Goal: Information Seeking & Learning: Learn about a topic

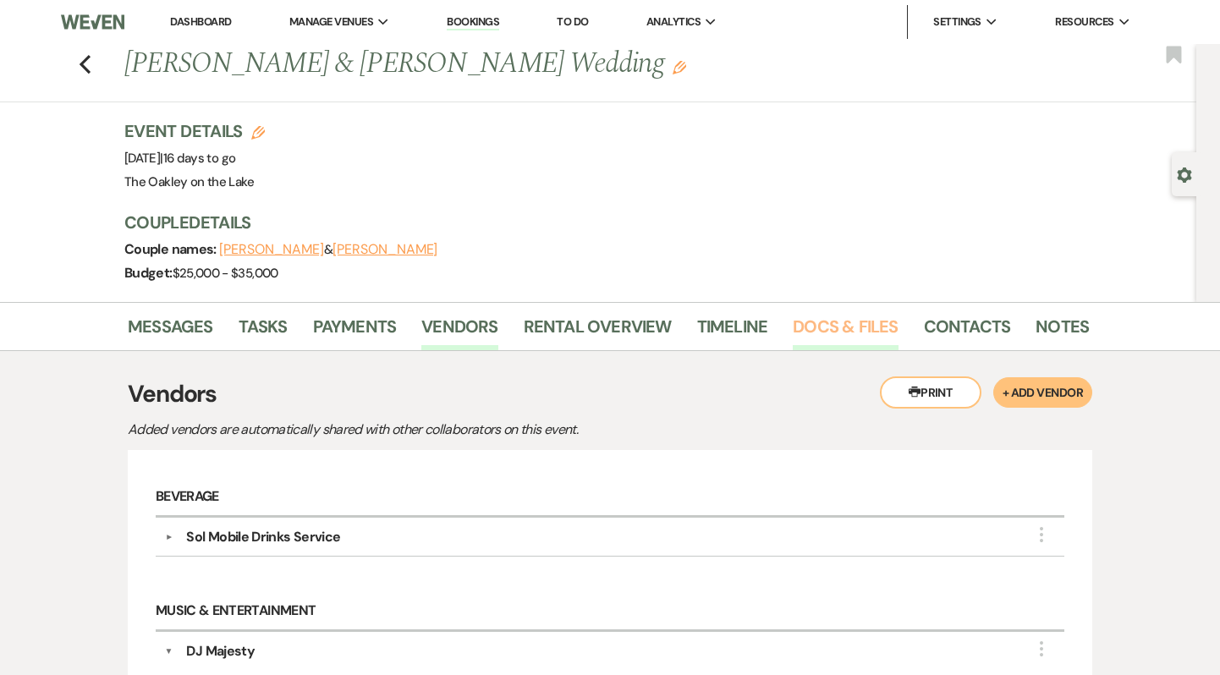
click at [811, 318] on link "Docs & Files" at bounding box center [845, 331] width 105 height 37
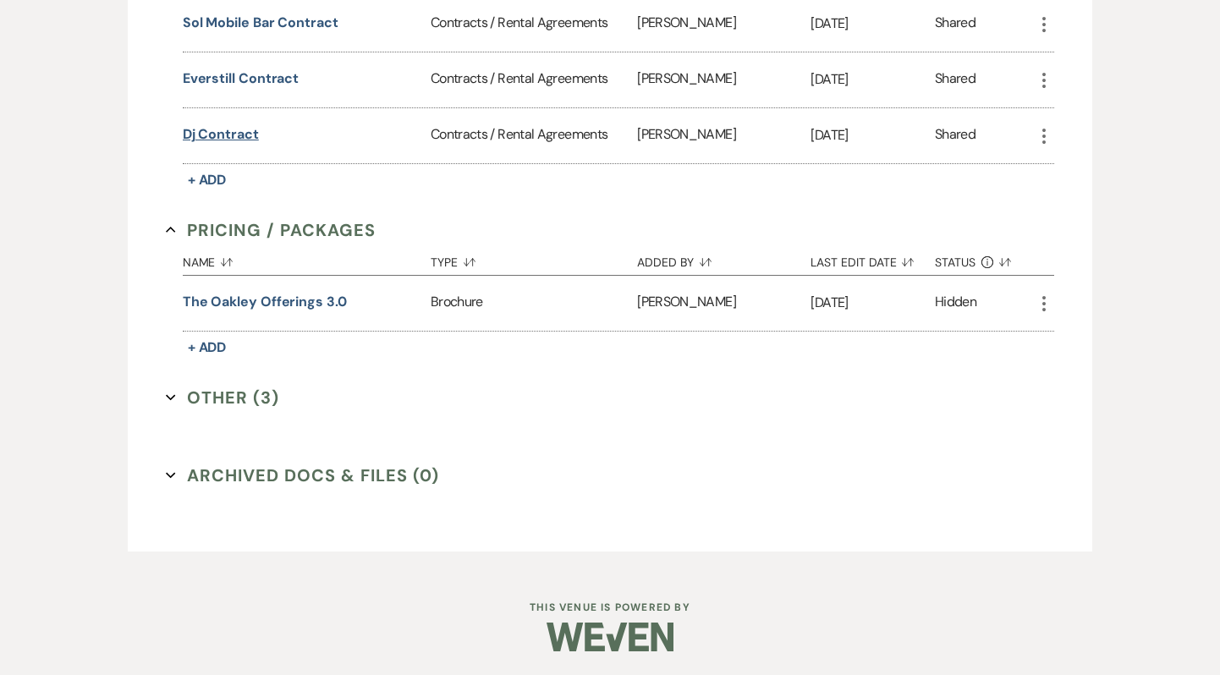
scroll to position [639, 0]
click at [217, 395] on button "Other (3) Expand" at bounding box center [222, 398] width 113 height 25
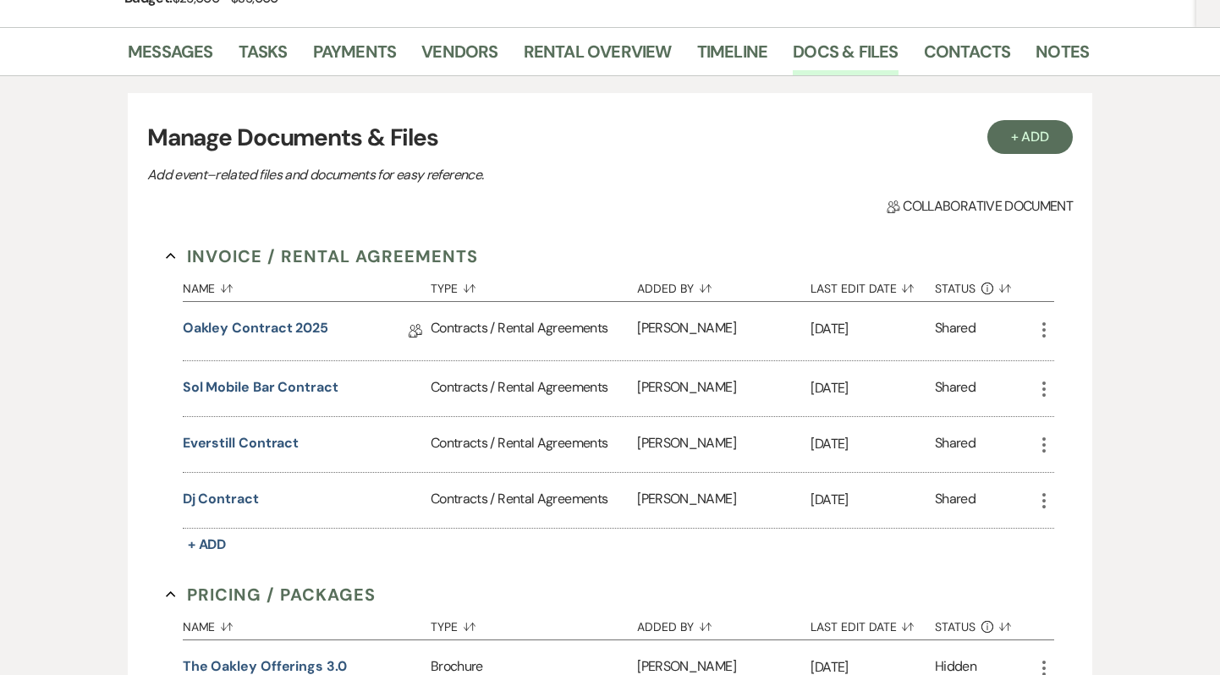
scroll to position [271, 0]
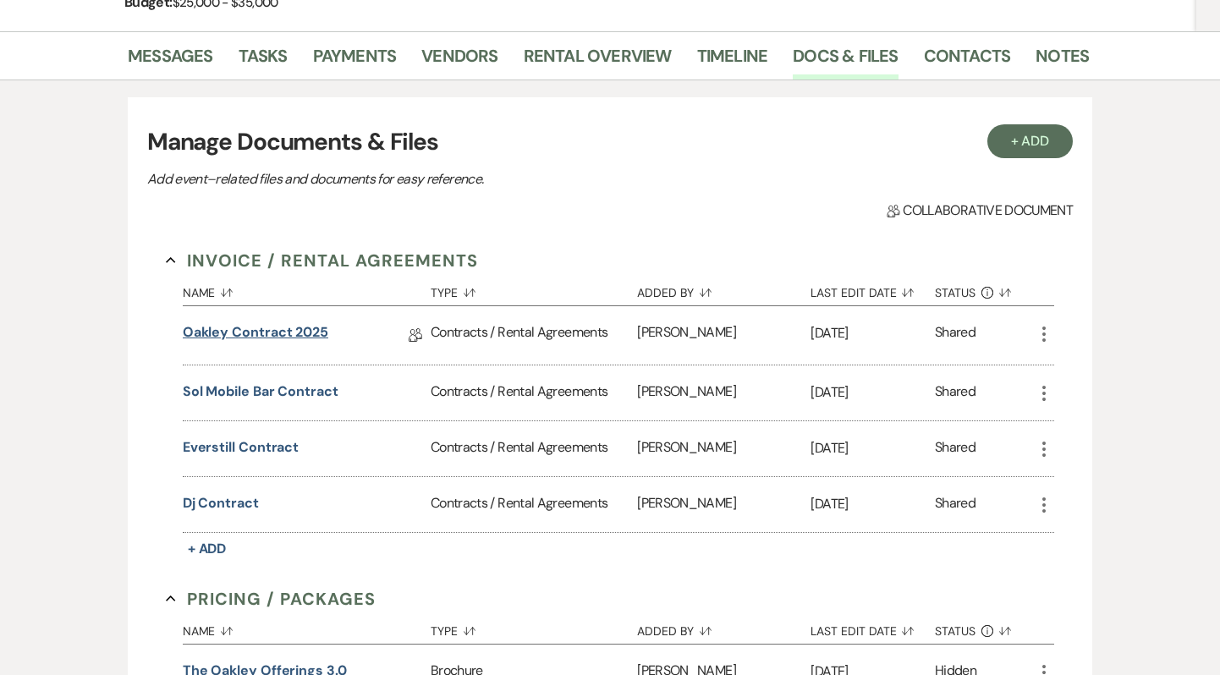
click at [223, 330] on link "Oakley Contract 2025" at bounding box center [256, 335] width 146 height 26
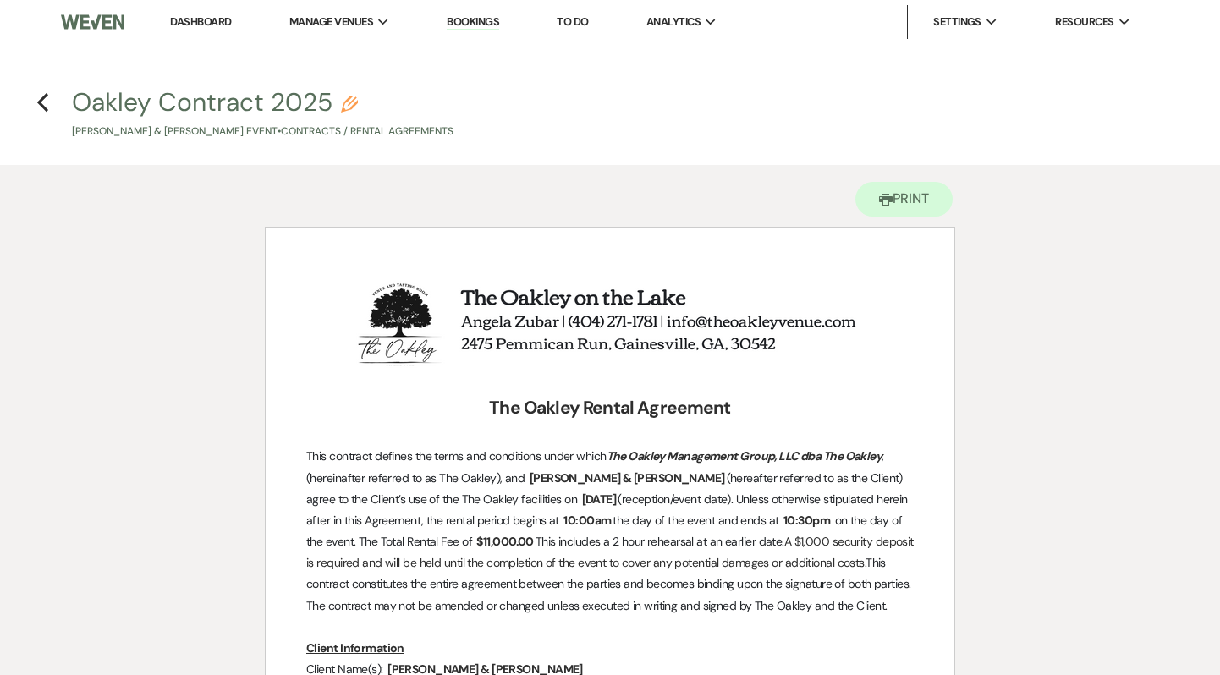
click at [49, 101] on h4 "Previous Oakley Contract 2025 Pencil [PERSON_NAME] & [PERSON_NAME] Event • Cont…" at bounding box center [610, 112] width 1218 height 55
click at [43, 98] on use "button" at bounding box center [42, 102] width 11 height 19
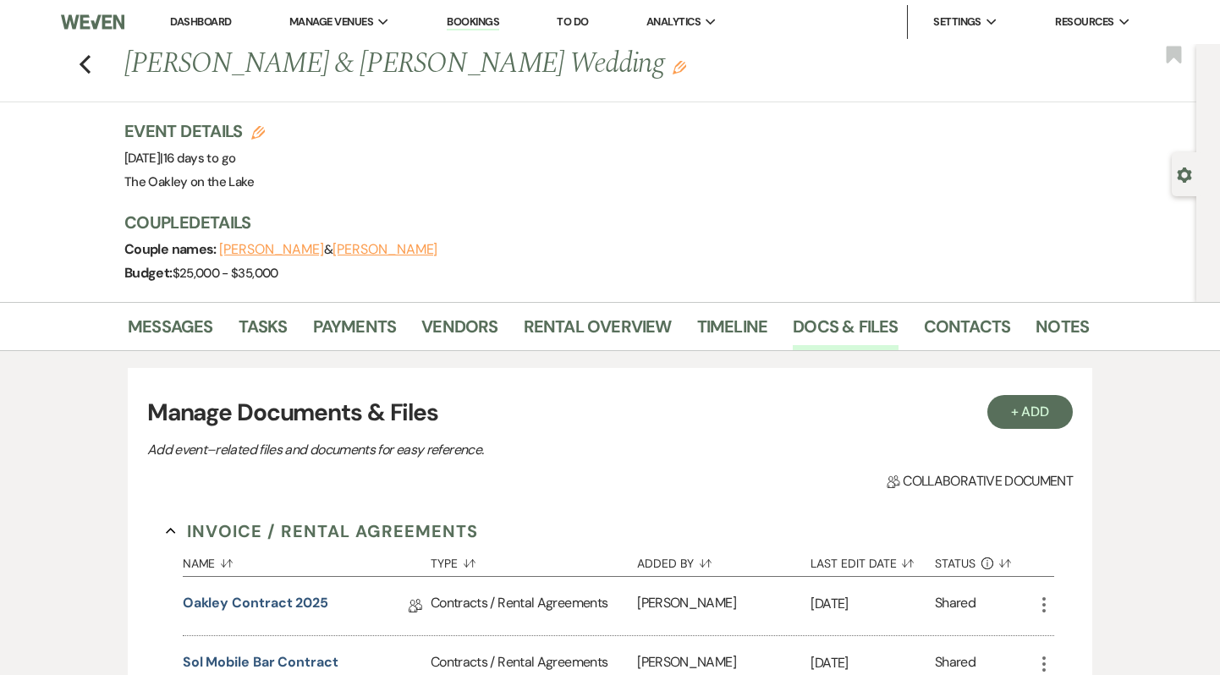
scroll to position [271, 0]
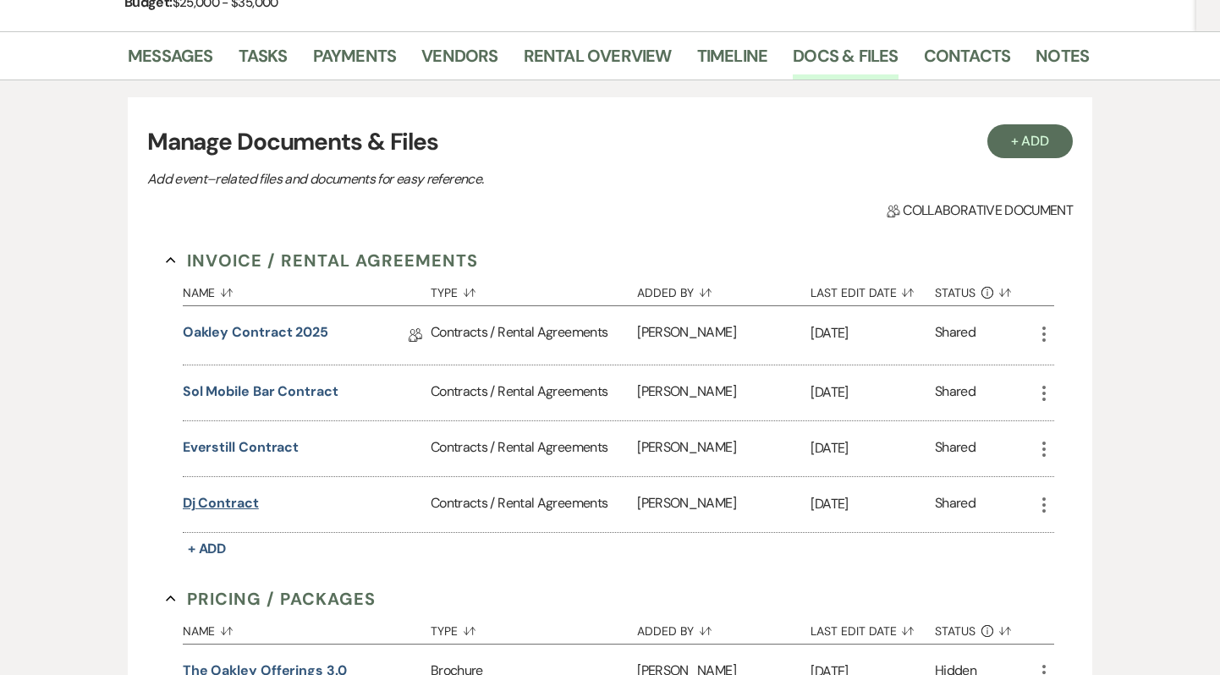
click at [225, 505] on button "Dj Contract" at bounding box center [221, 503] width 76 height 20
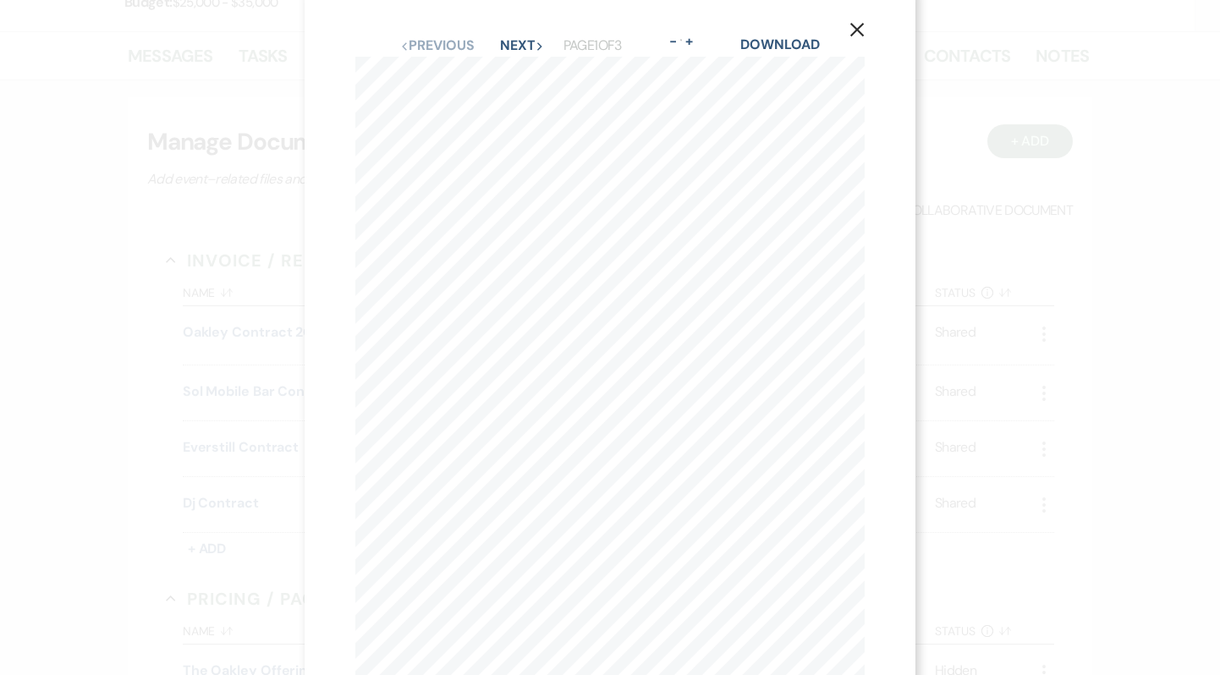
scroll to position [7, 0]
click at [514, 51] on button "Next Next" at bounding box center [522, 55] width 44 height 14
click at [531, 58] on button "Next Next" at bounding box center [522, 62] width 44 height 14
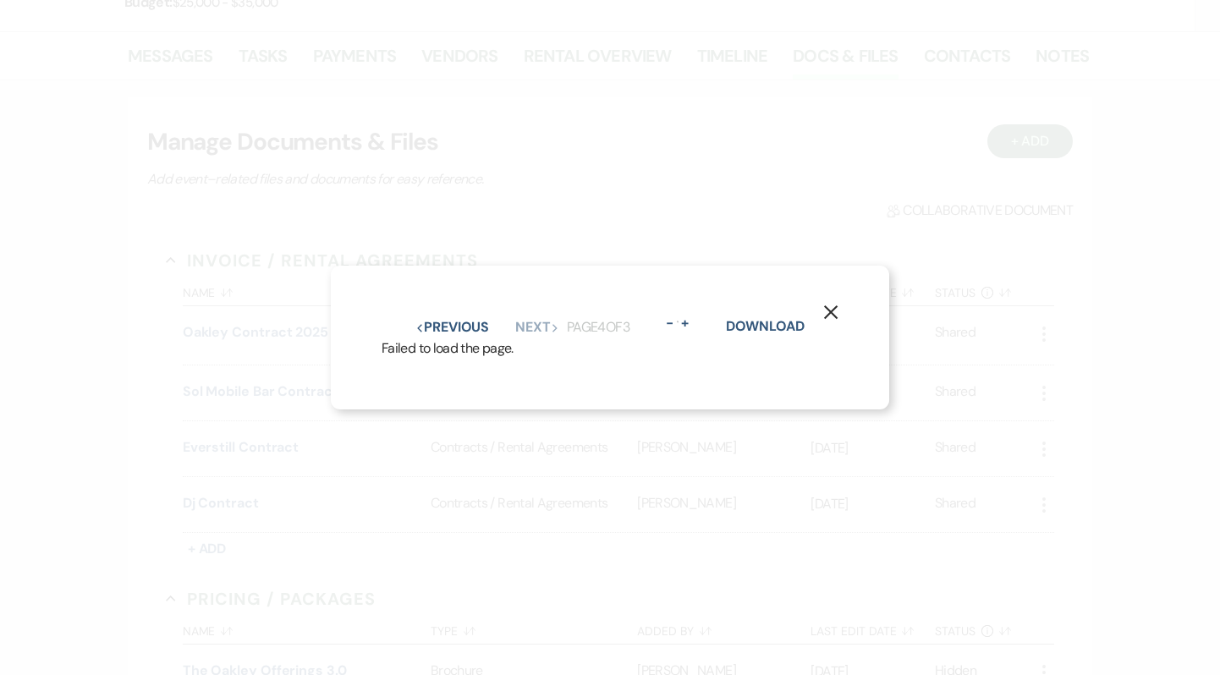
click at [834, 306] on icon "X" at bounding box center [830, 312] width 15 height 15
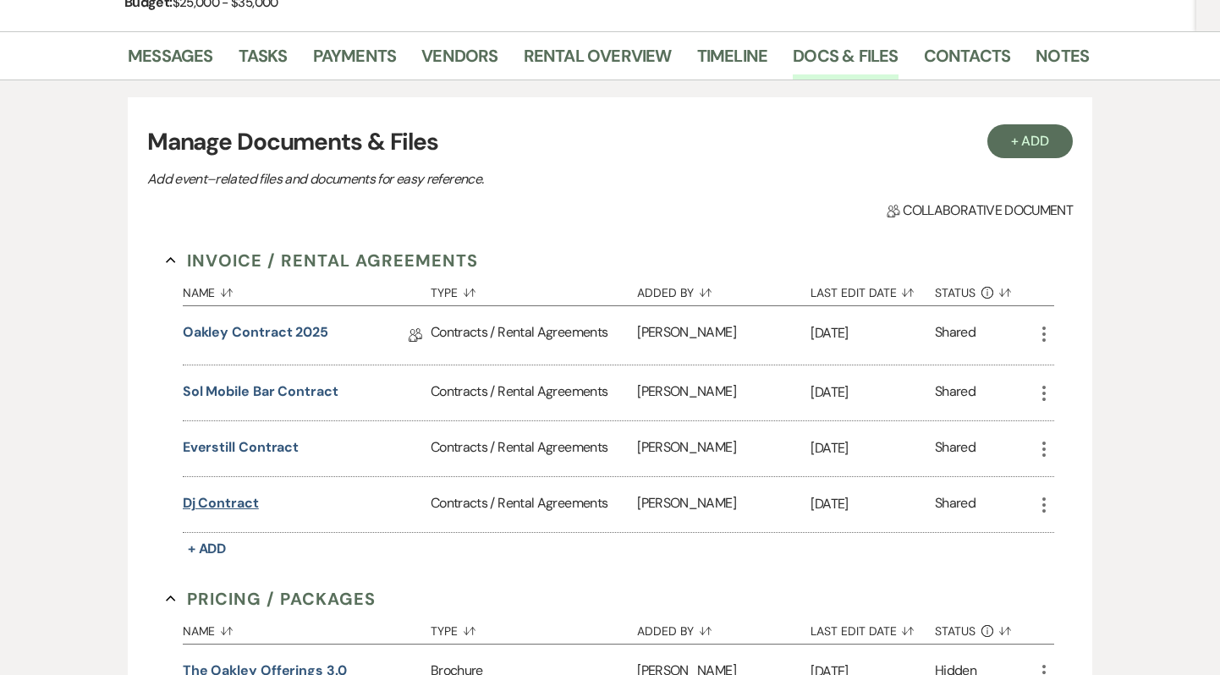
click at [185, 497] on button "Dj Contract" at bounding box center [221, 503] width 76 height 20
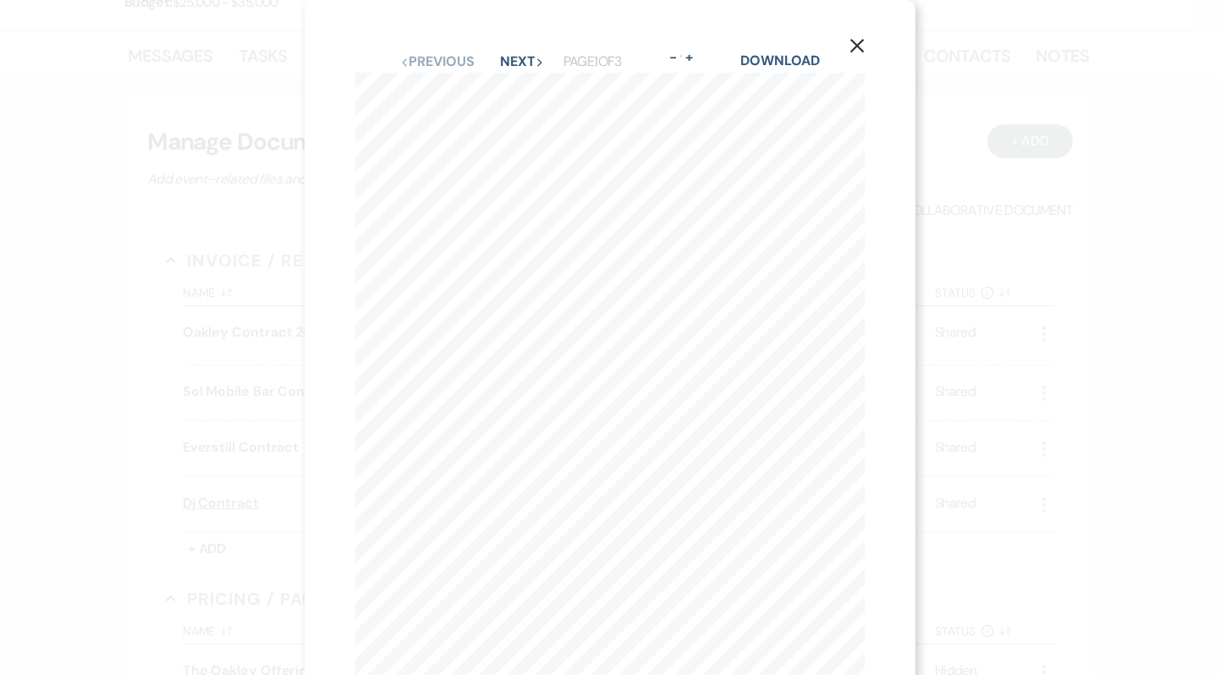
click at [183, 493] on button "Dj Contract" at bounding box center [221, 503] width 76 height 20
click at [857, 42] on icon "X" at bounding box center [856, 45] width 15 height 15
click at [857, 51] on icon "X" at bounding box center [856, 45] width 15 height 15
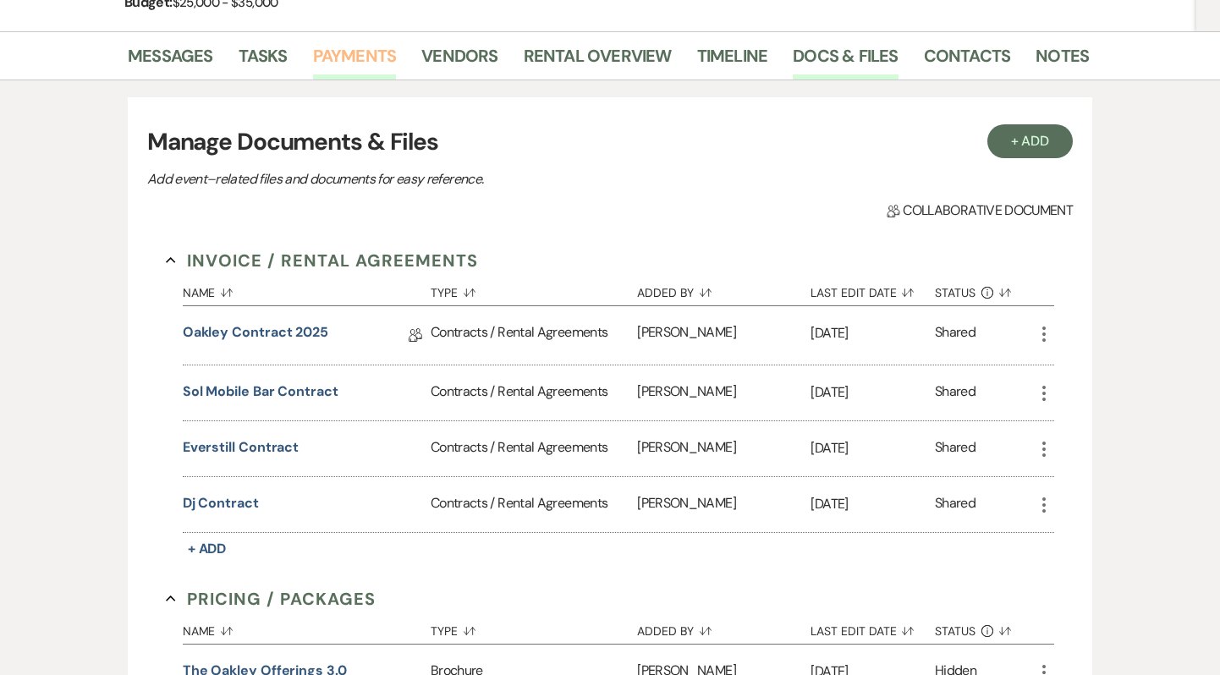
click at [371, 47] on link "Payments" at bounding box center [355, 60] width 84 height 37
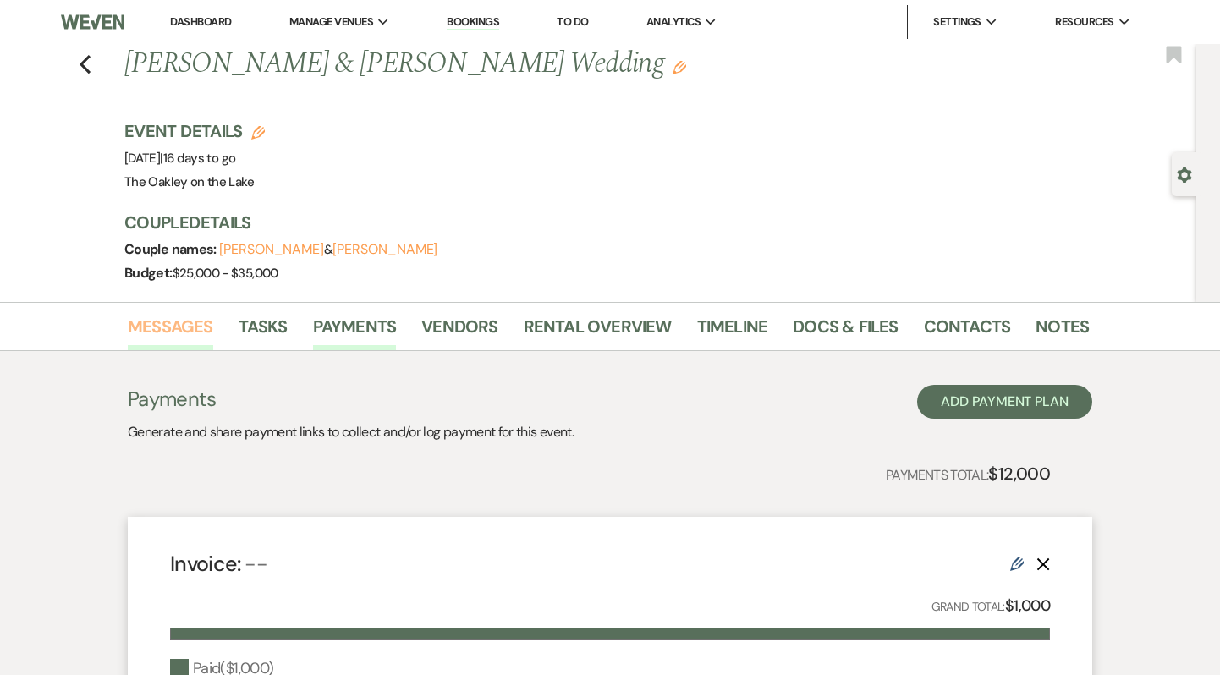
click at [177, 325] on link "Messages" at bounding box center [170, 331] width 85 height 37
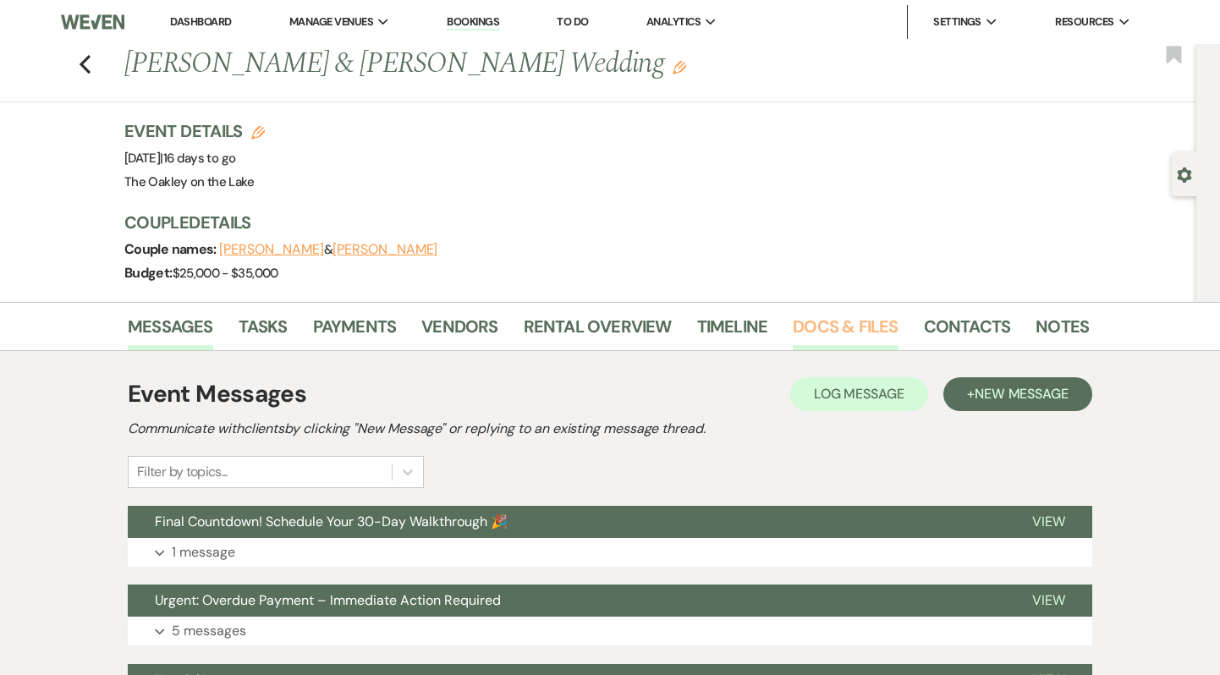
click at [839, 336] on link "Docs & Files" at bounding box center [845, 331] width 105 height 37
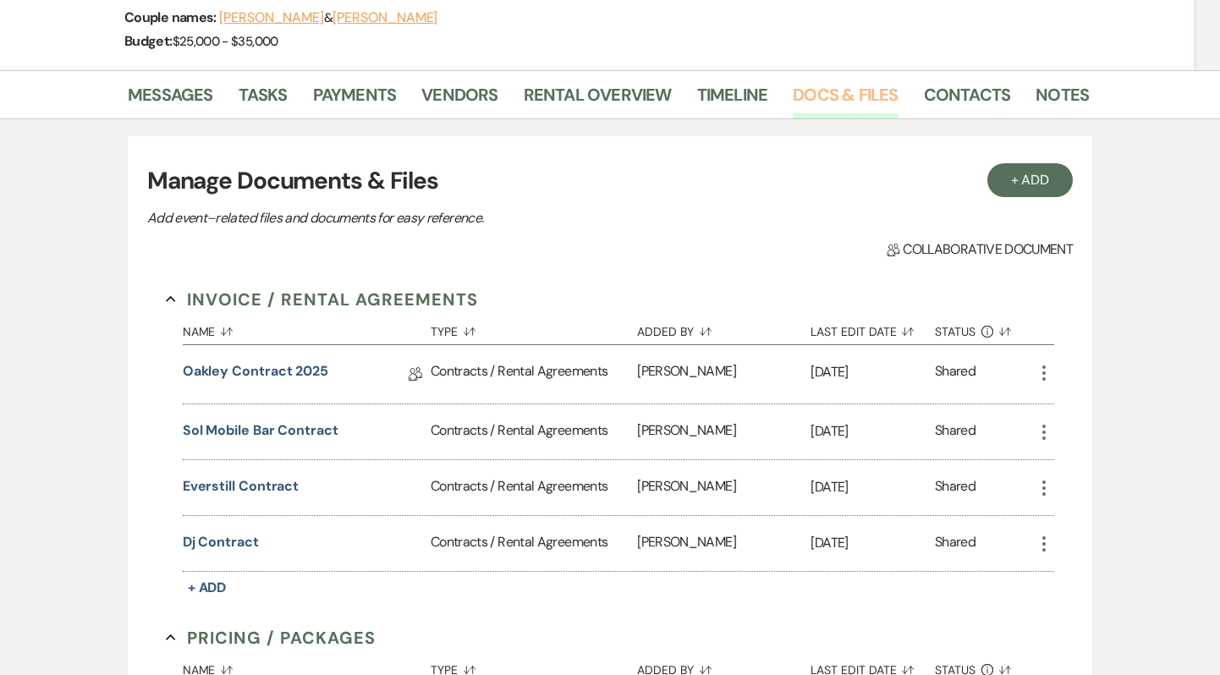
scroll to position [246, 0]
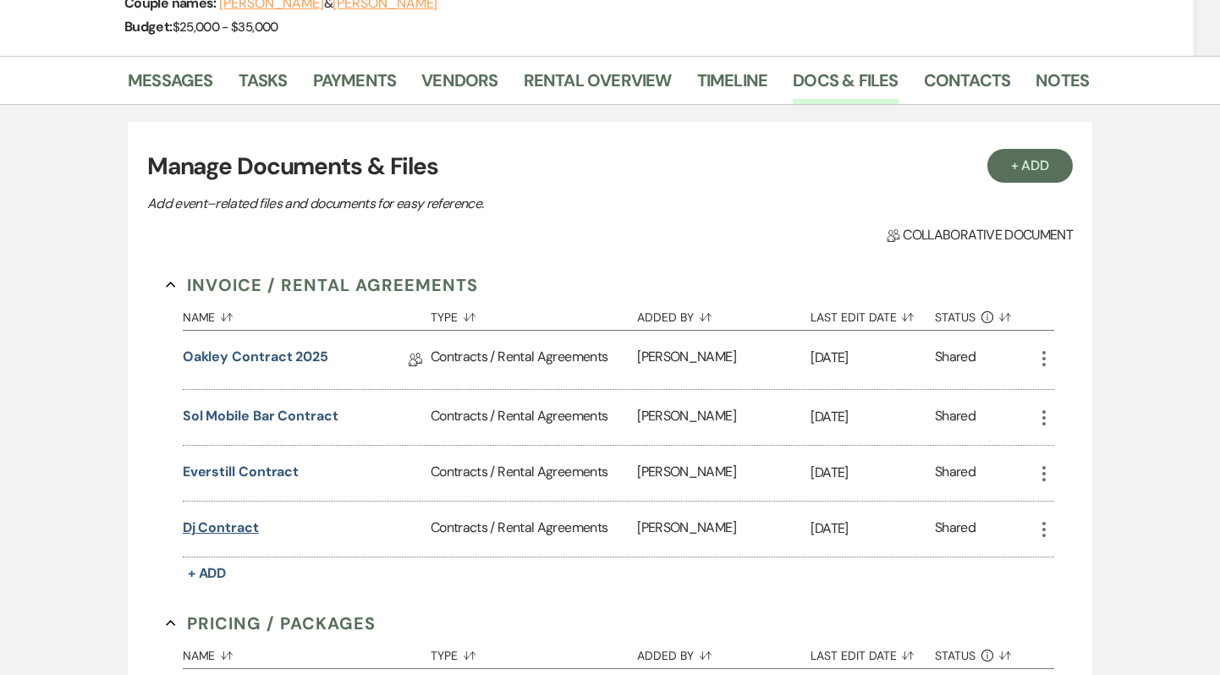
click at [233, 524] on button "Dj Contract" at bounding box center [221, 528] width 76 height 20
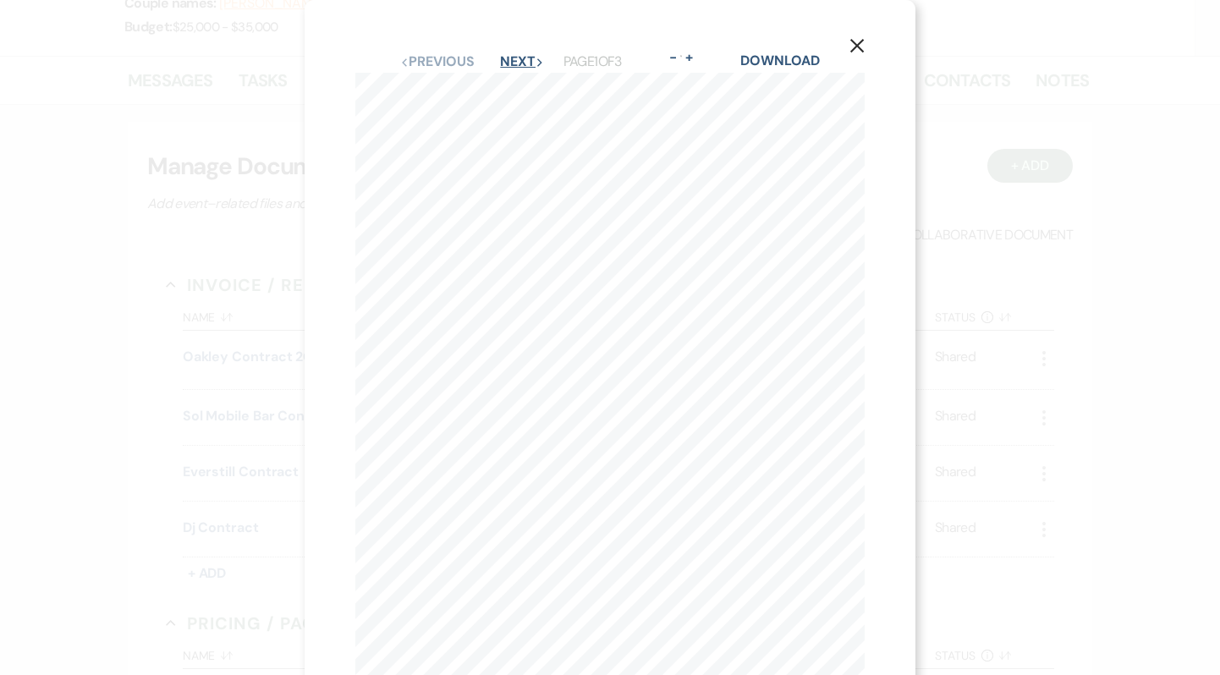
click at [530, 57] on button "Next Next" at bounding box center [522, 62] width 44 height 14
click at [859, 48] on use "button" at bounding box center [857, 46] width 14 height 14
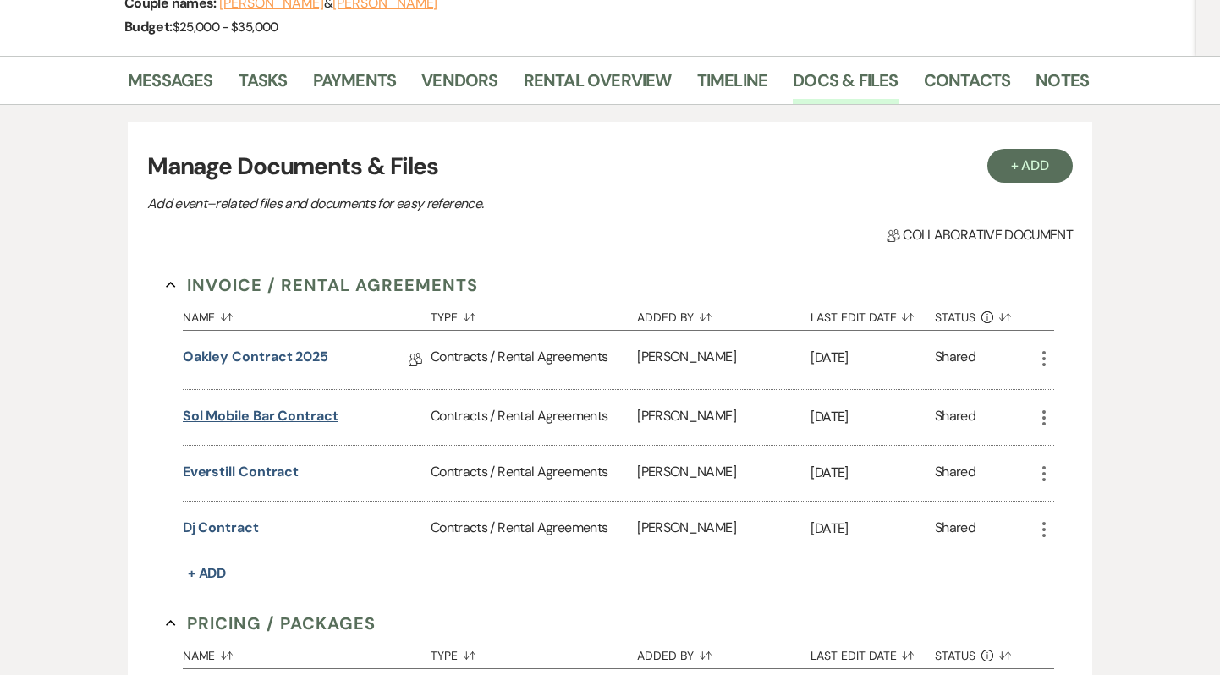
click at [267, 420] on button "Sol Mobile Bar Contract" at bounding box center [261, 416] width 156 height 20
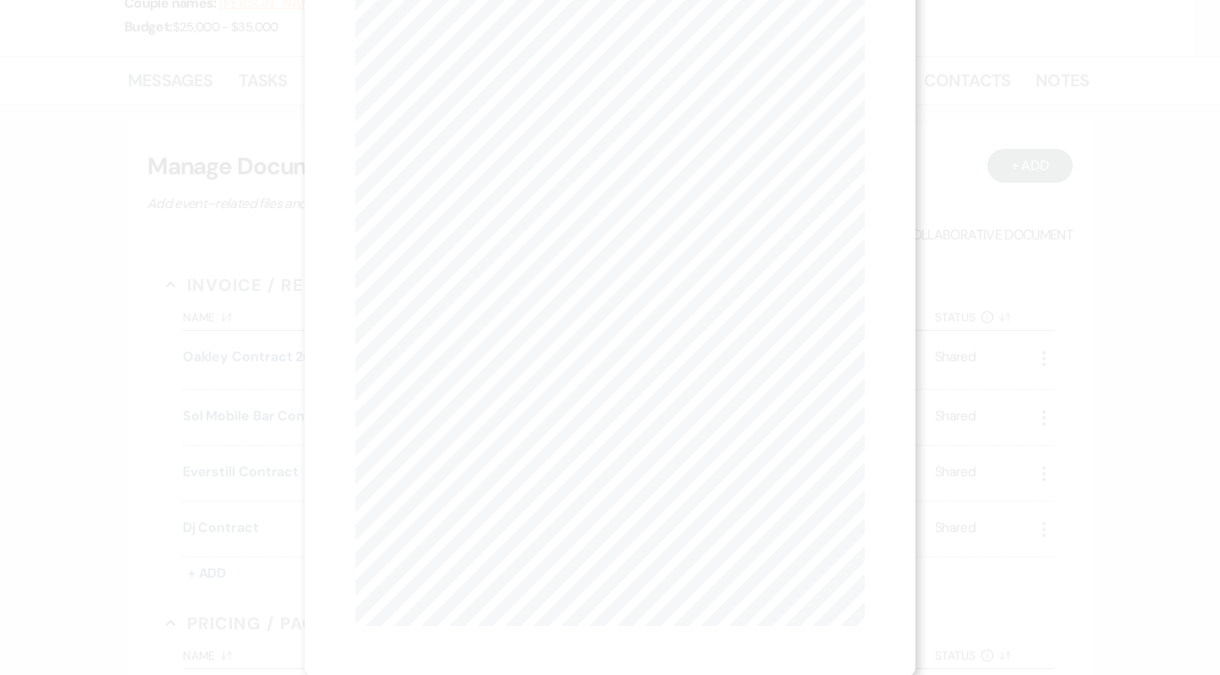
scroll to position [107, 0]
click at [939, 102] on div "X Previous Previous Next Next Page 1 of 7 - Zoom + Download SOL MOBILE DRINKS C…" at bounding box center [610, 337] width 1220 height 675
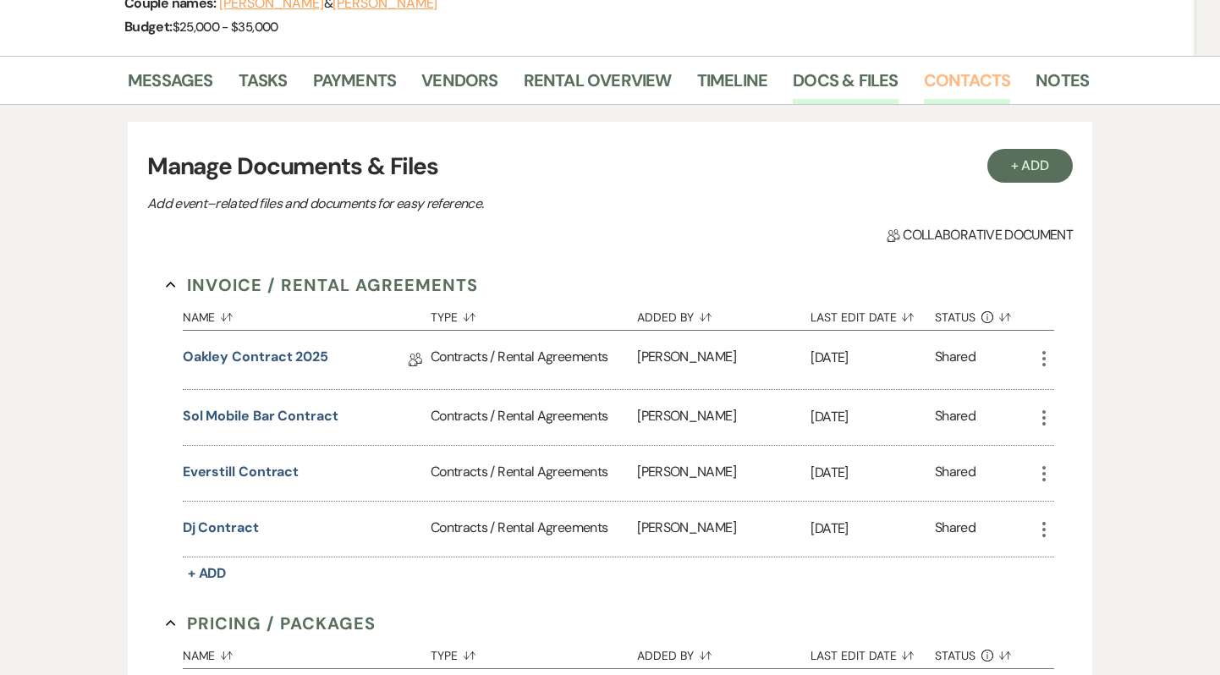
scroll to position [0, 0]
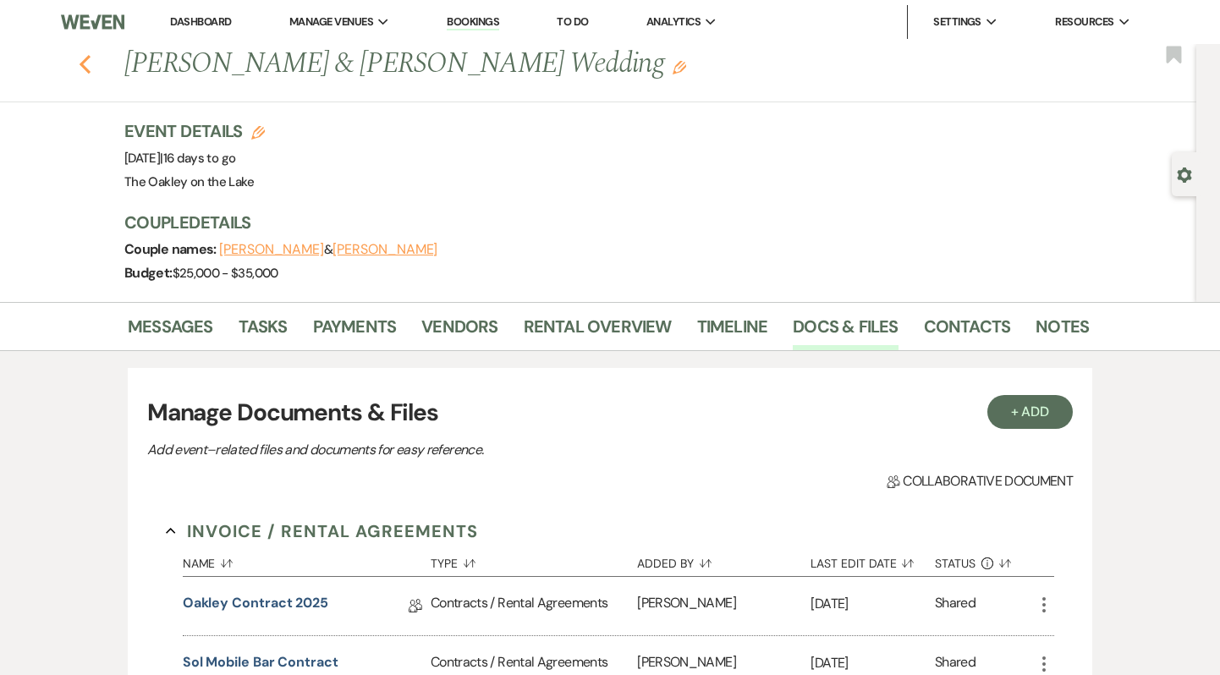
click at [83, 72] on icon "Previous" at bounding box center [85, 64] width 13 height 20
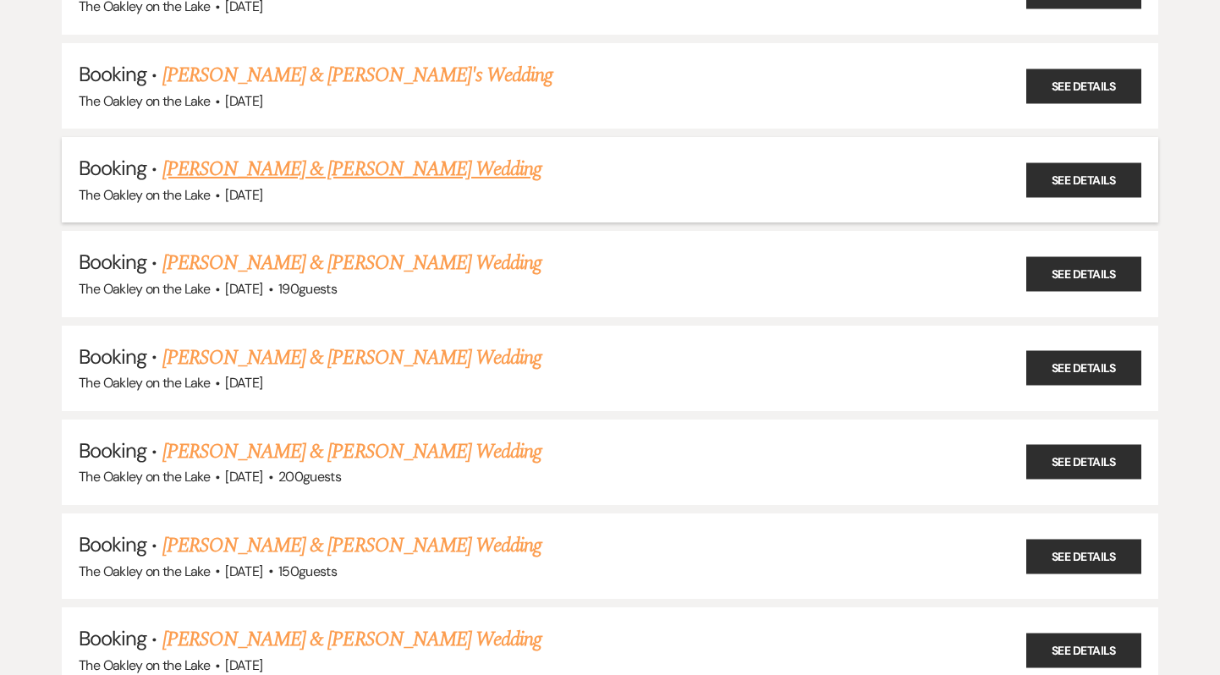
click at [340, 175] on link "[PERSON_NAME] & [PERSON_NAME] Wedding" at bounding box center [351, 169] width 379 height 30
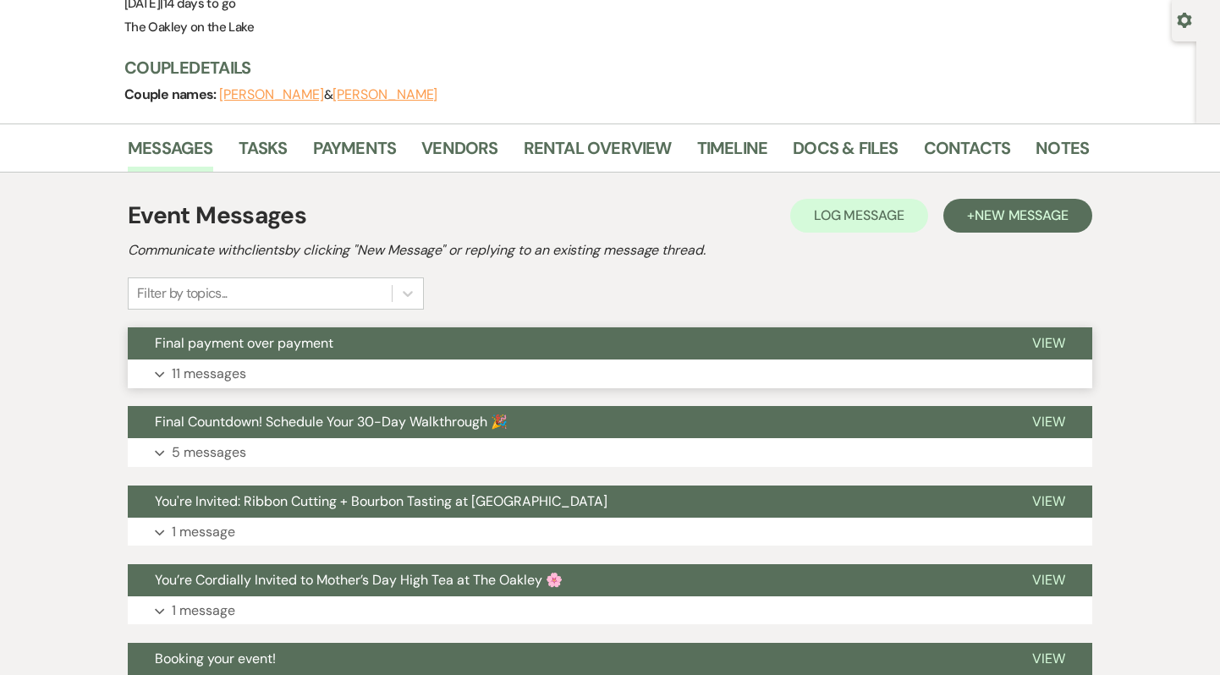
scroll to position [153, 0]
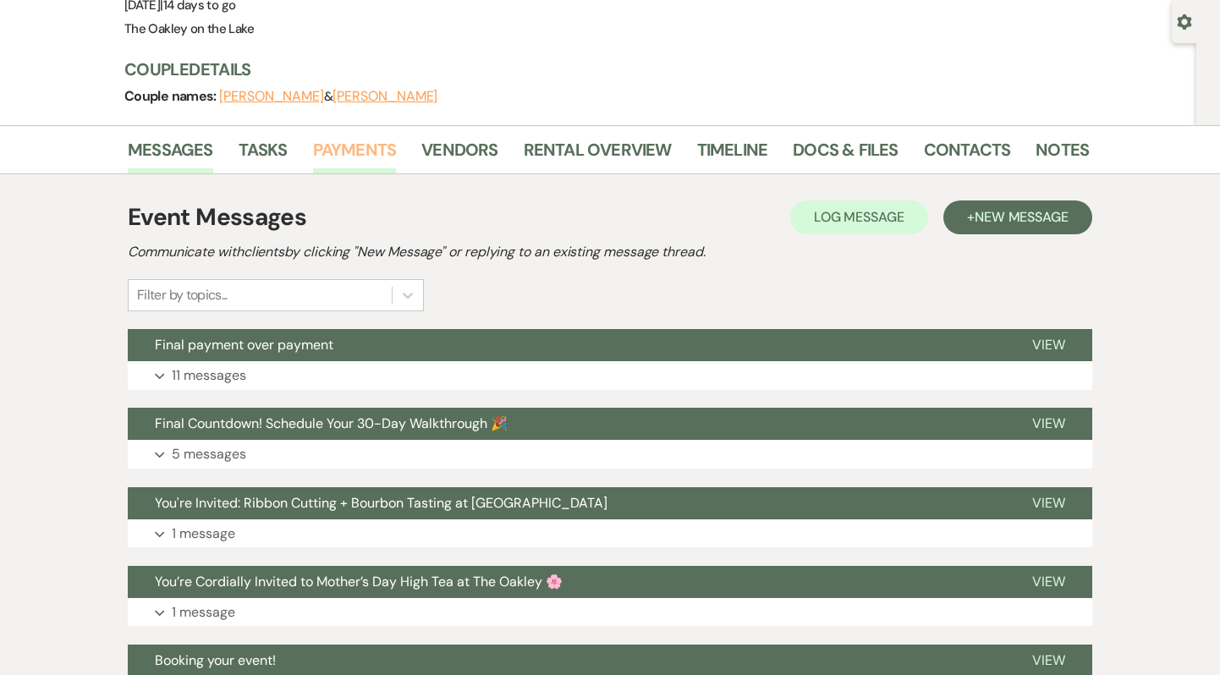
click at [334, 137] on link "Payments" at bounding box center [355, 154] width 84 height 37
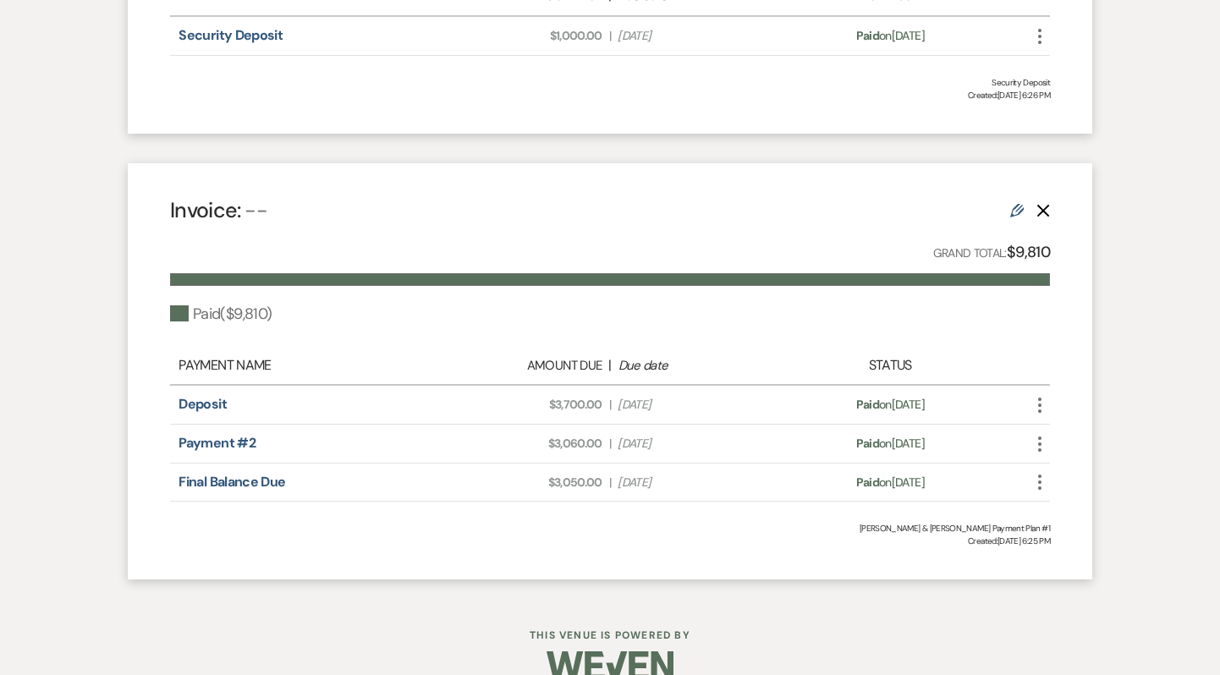
scroll to position [1099, 0]
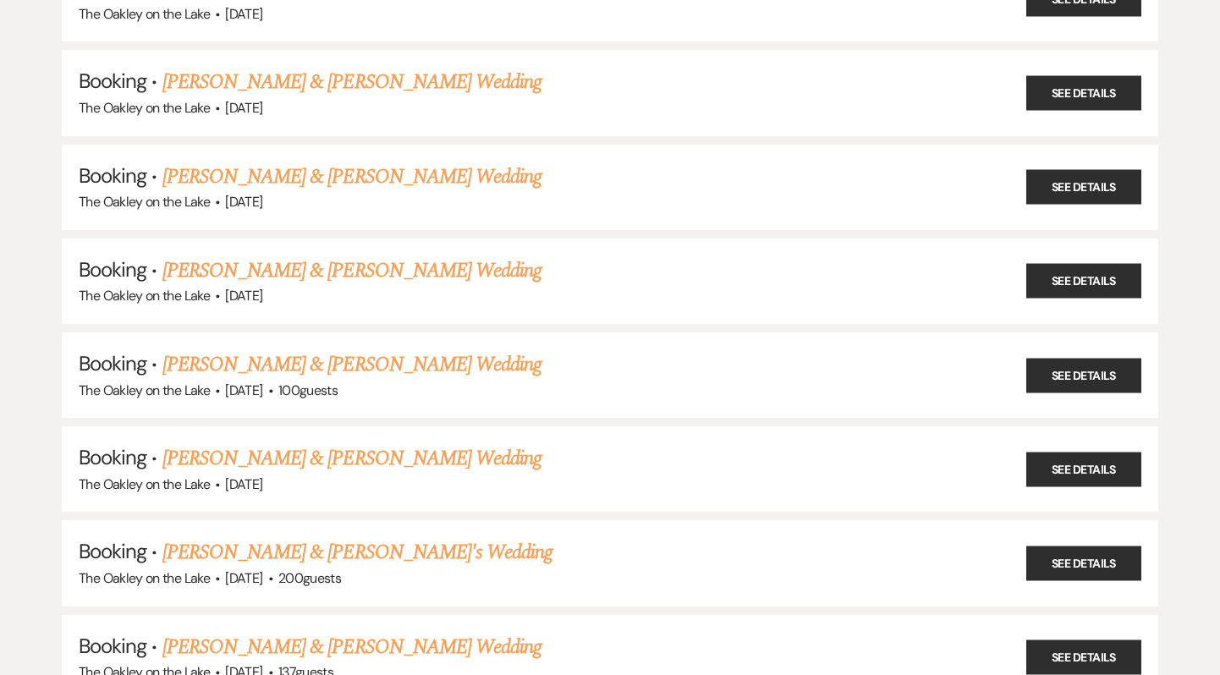
scroll to position [354, 0]
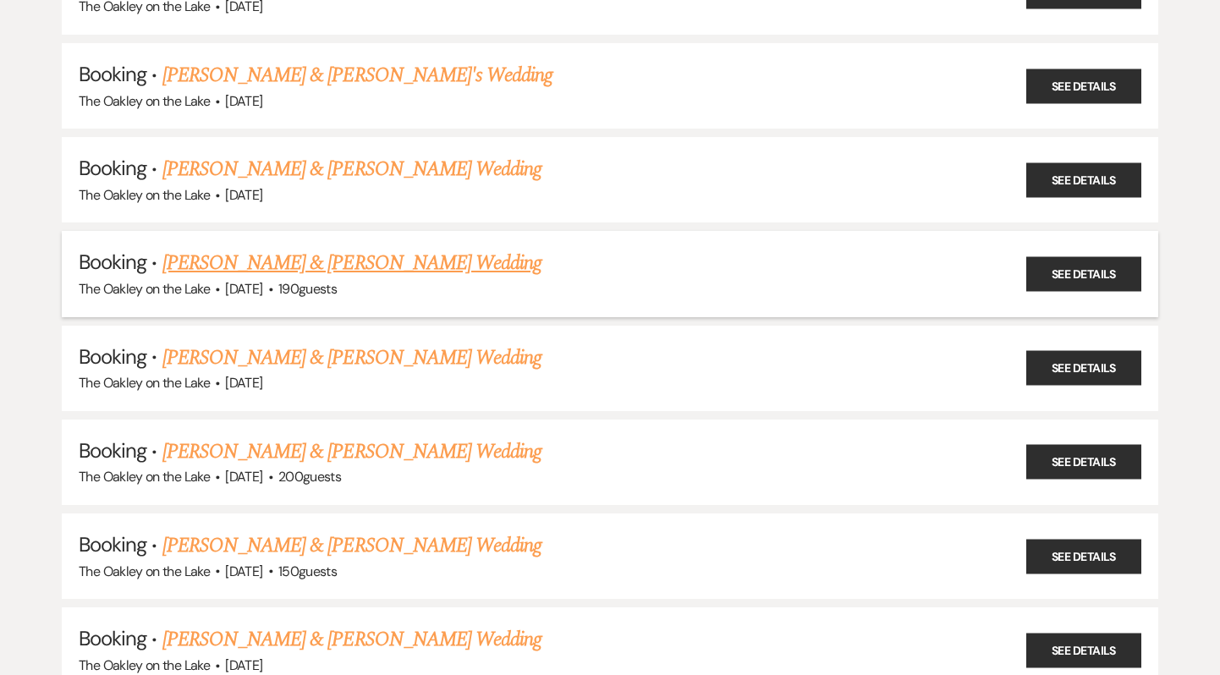
click at [284, 248] on link "[PERSON_NAME] & [PERSON_NAME] Wedding" at bounding box center [351, 263] width 379 height 30
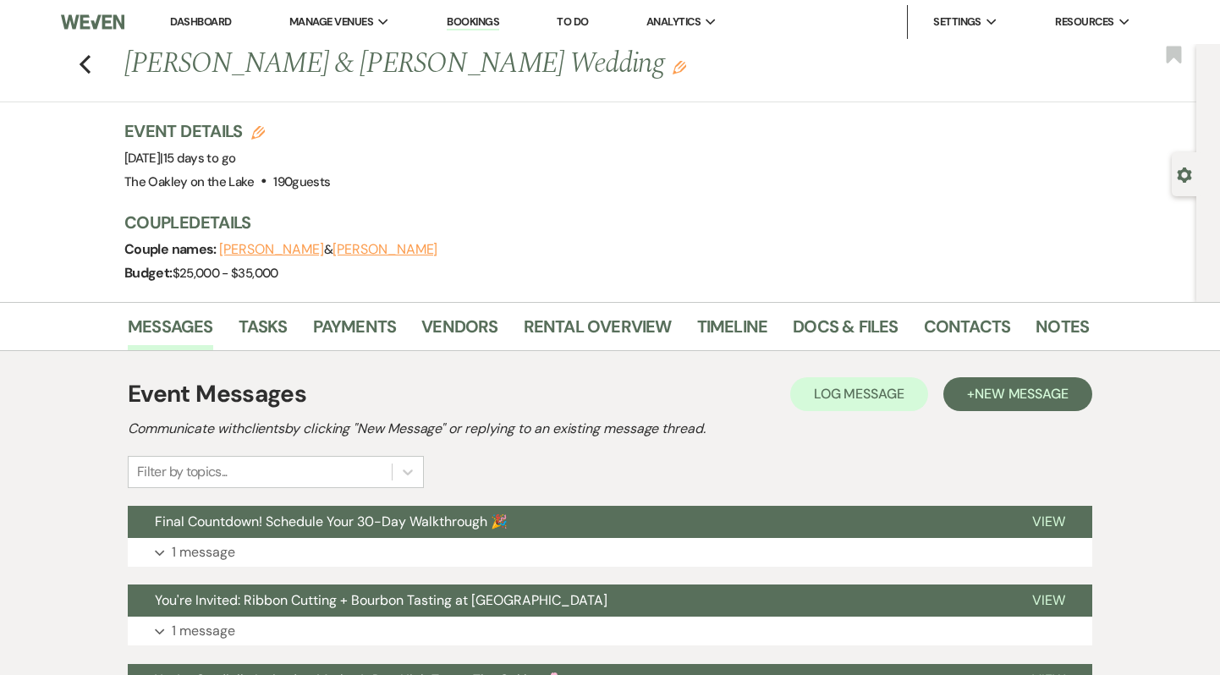
scroll to position [63, 0]
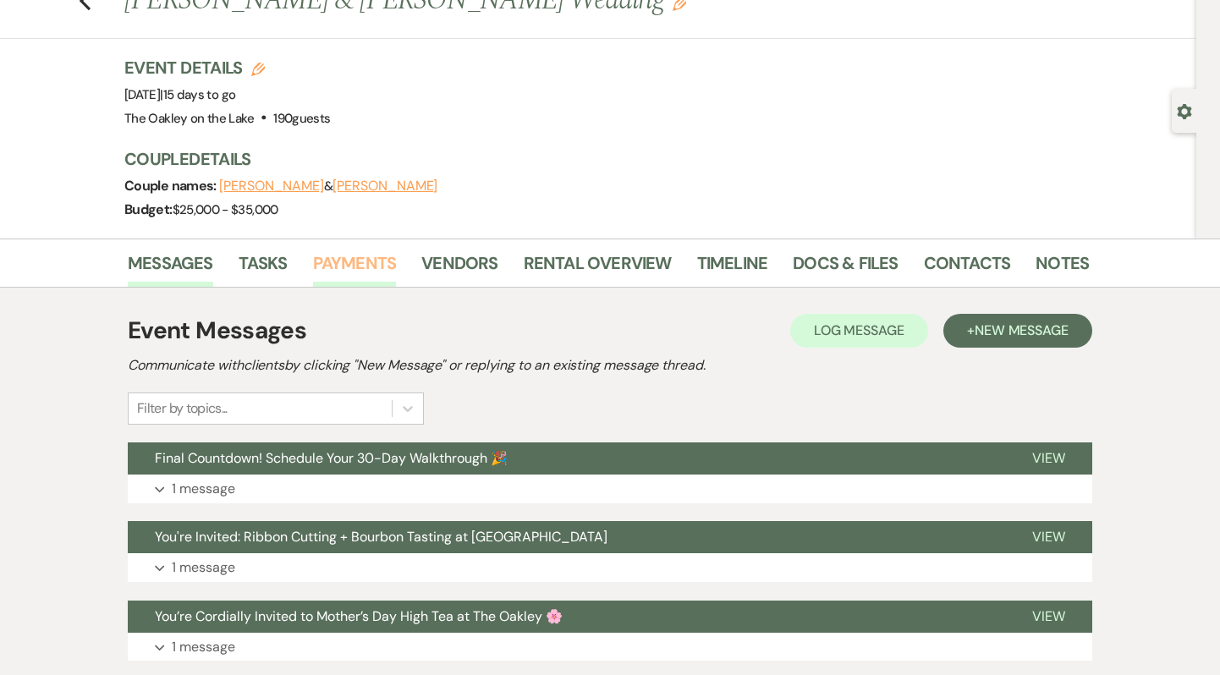
click at [348, 266] on link "Payments" at bounding box center [355, 268] width 84 height 37
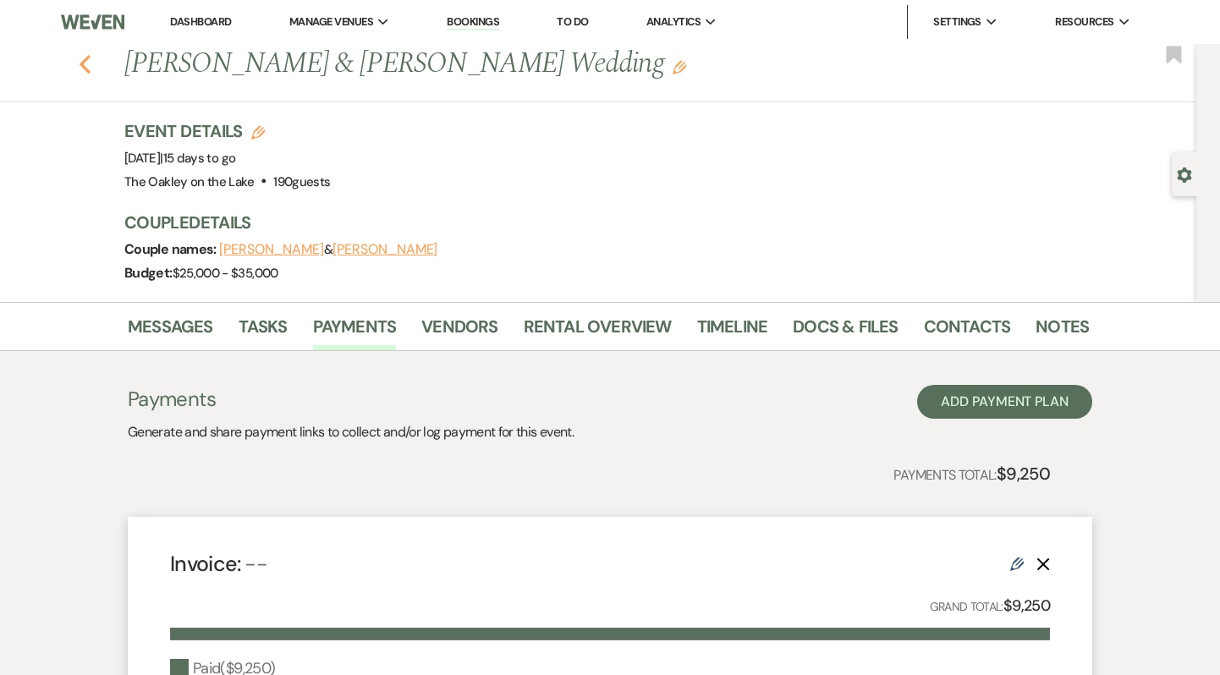
click at [85, 57] on icon "Previous" at bounding box center [85, 64] width 13 height 20
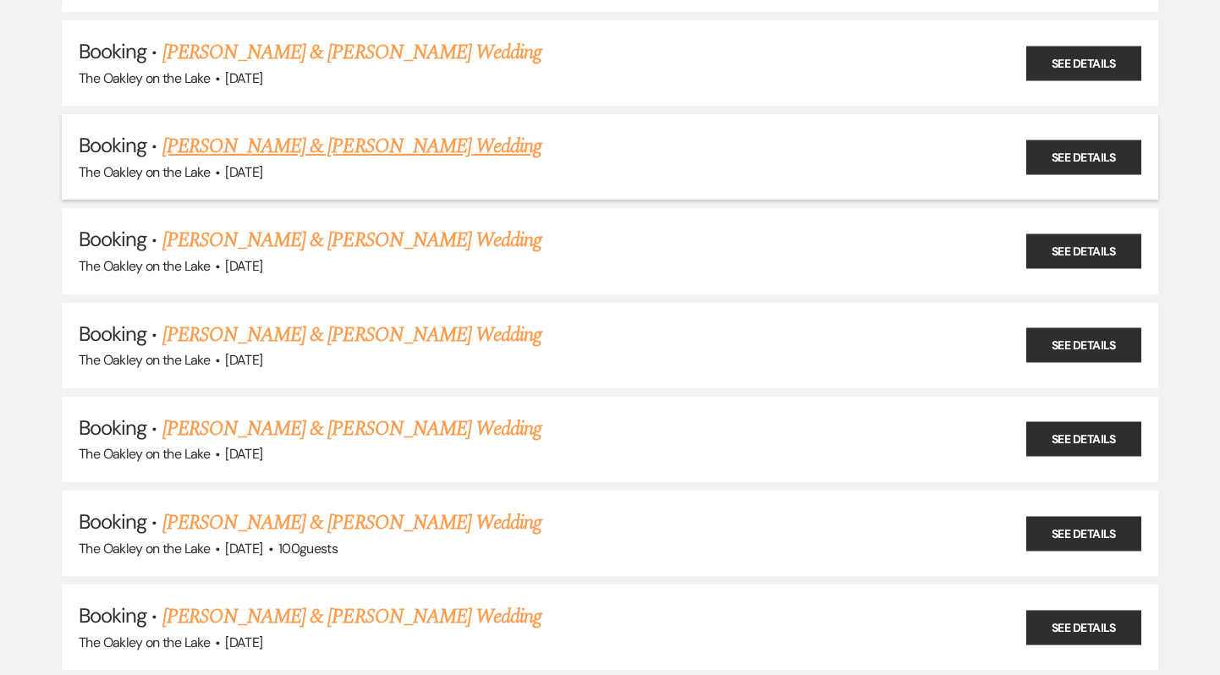
scroll to position [949, 0]
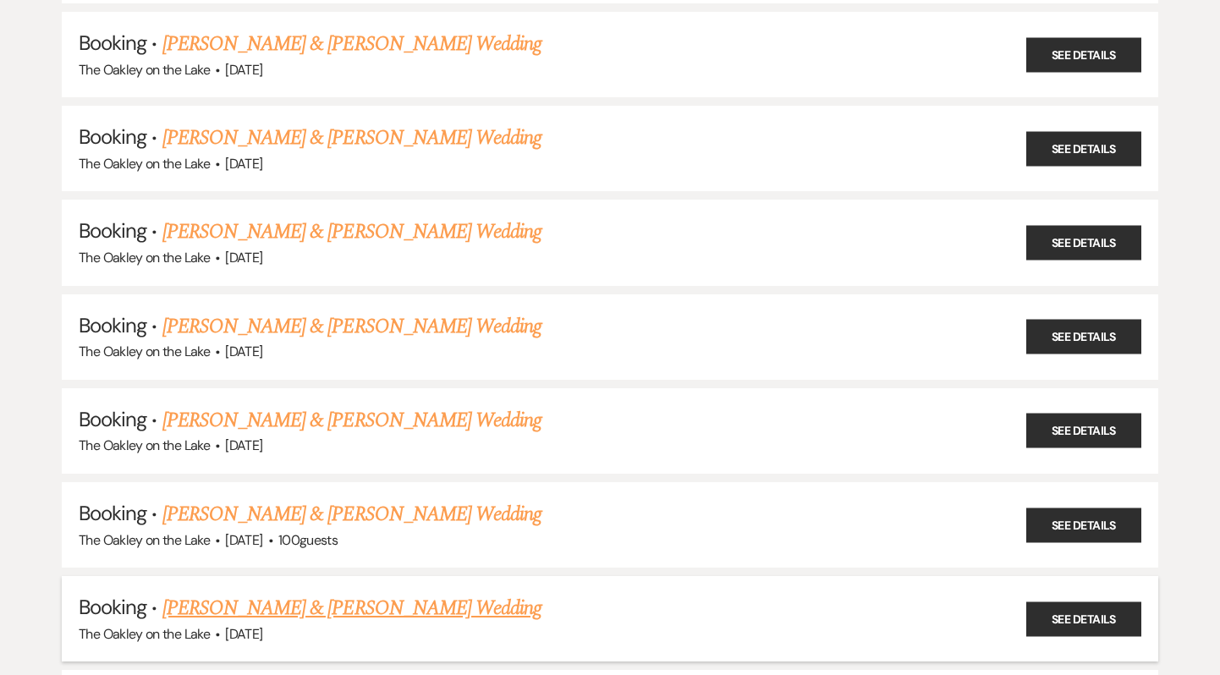
click at [386, 601] on link "[PERSON_NAME] & [PERSON_NAME] Wedding" at bounding box center [351, 608] width 379 height 30
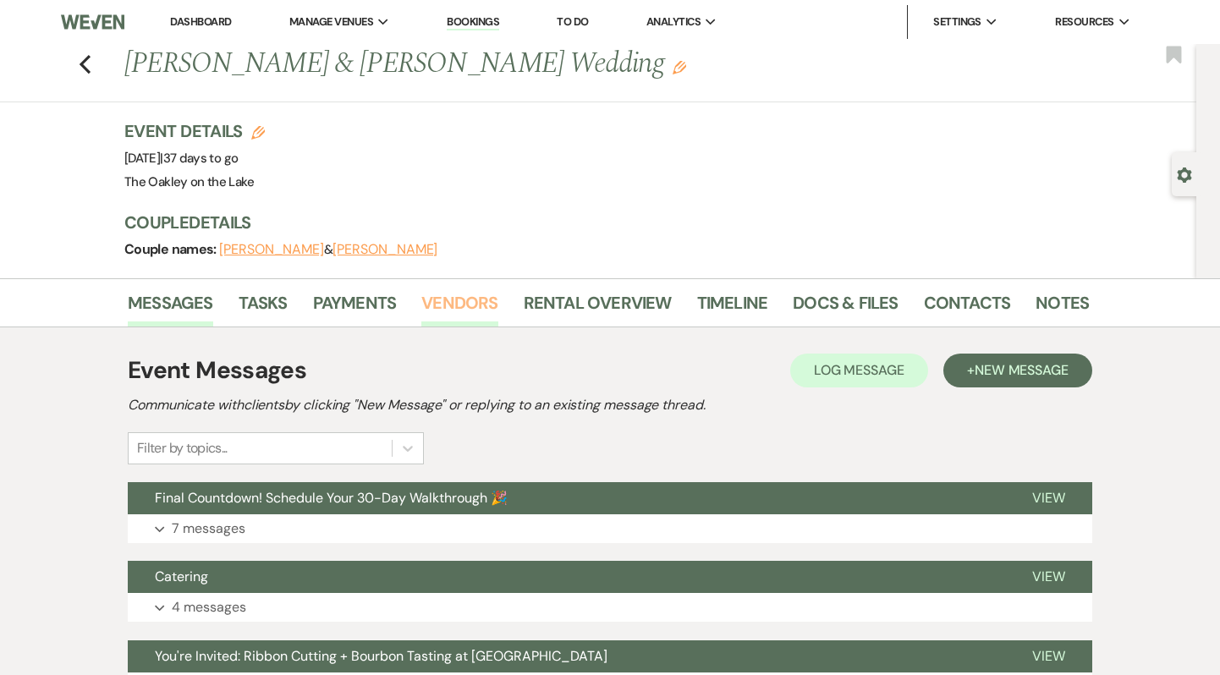
click at [475, 311] on link "Vendors" at bounding box center [459, 307] width 76 height 37
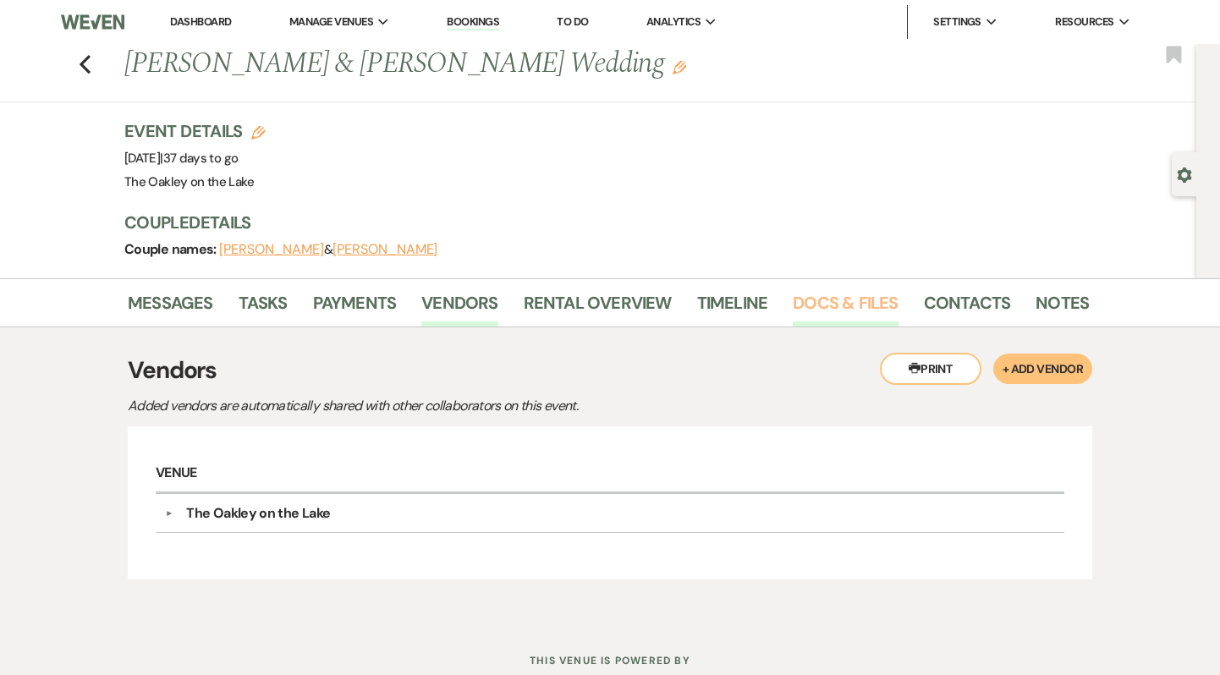
click at [830, 305] on link "Docs & Files" at bounding box center [845, 307] width 105 height 37
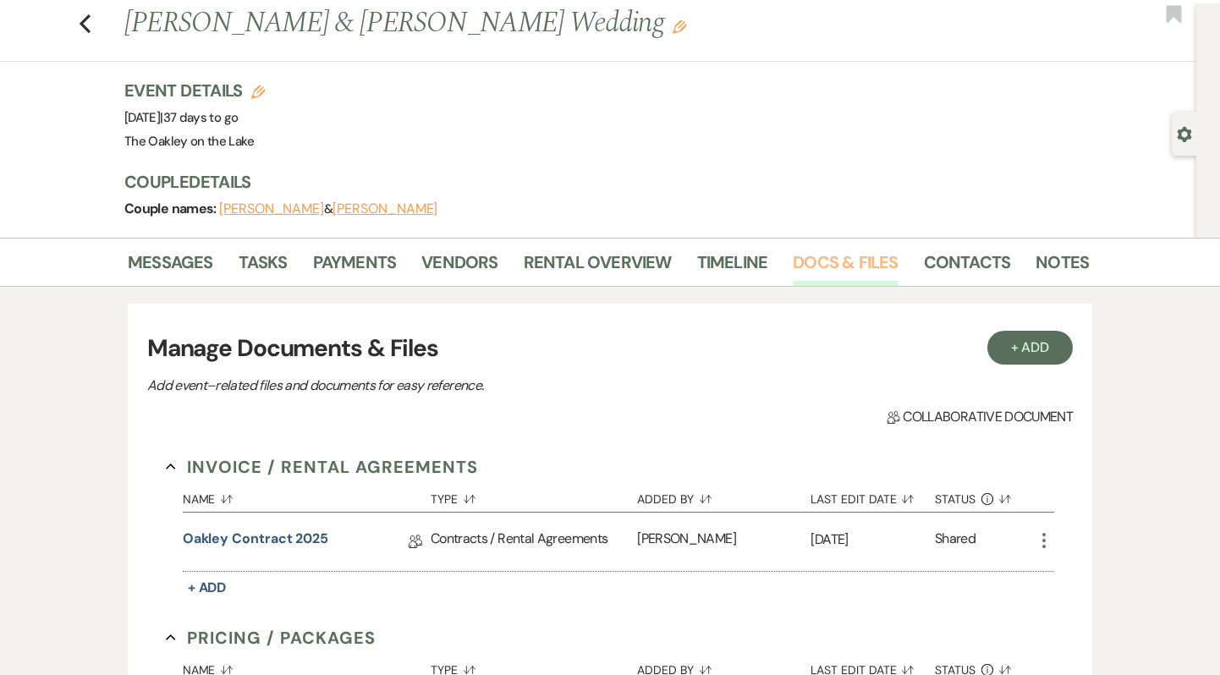
scroll to position [41, 0]
click at [300, 544] on link "Oakley Contract 2025" at bounding box center [256, 541] width 146 height 26
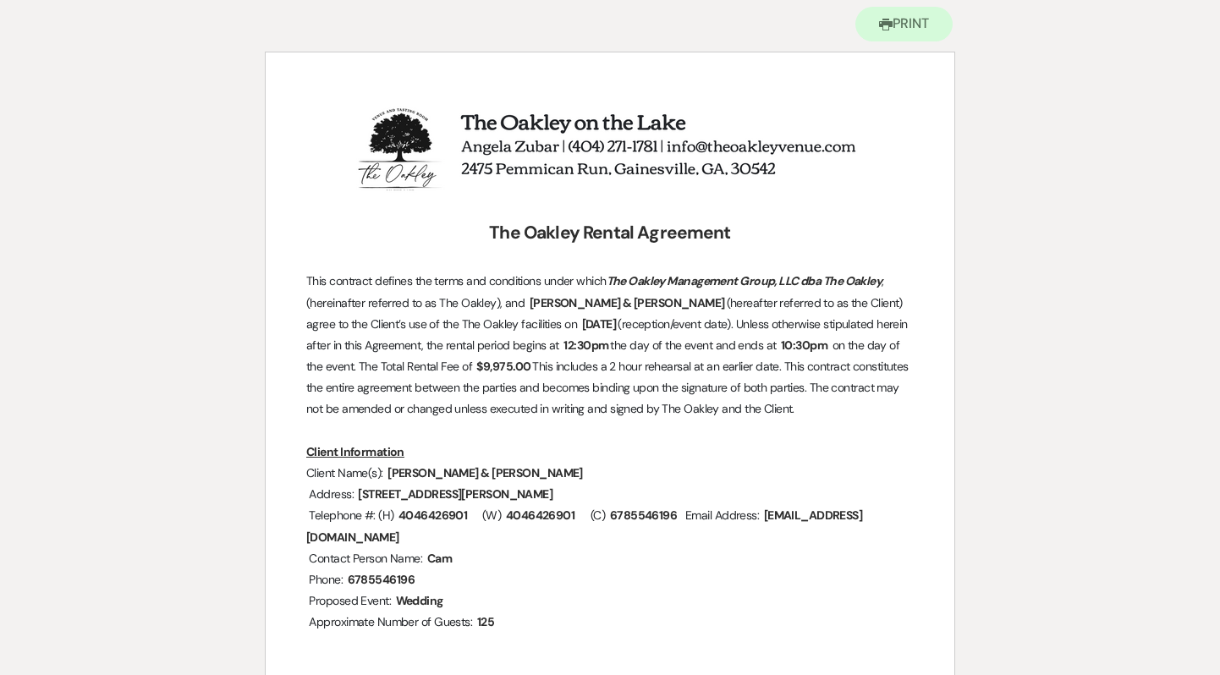
scroll to position [174, 0]
drag, startPoint x: 528, startPoint y: 305, endPoint x: 574, endPoint y: 305, distance: 45.7
click at [574, 305] on span "[PERSON_NAME] & [PERSON_NAME]" at bounding box center [627, 303] width 199 height 19
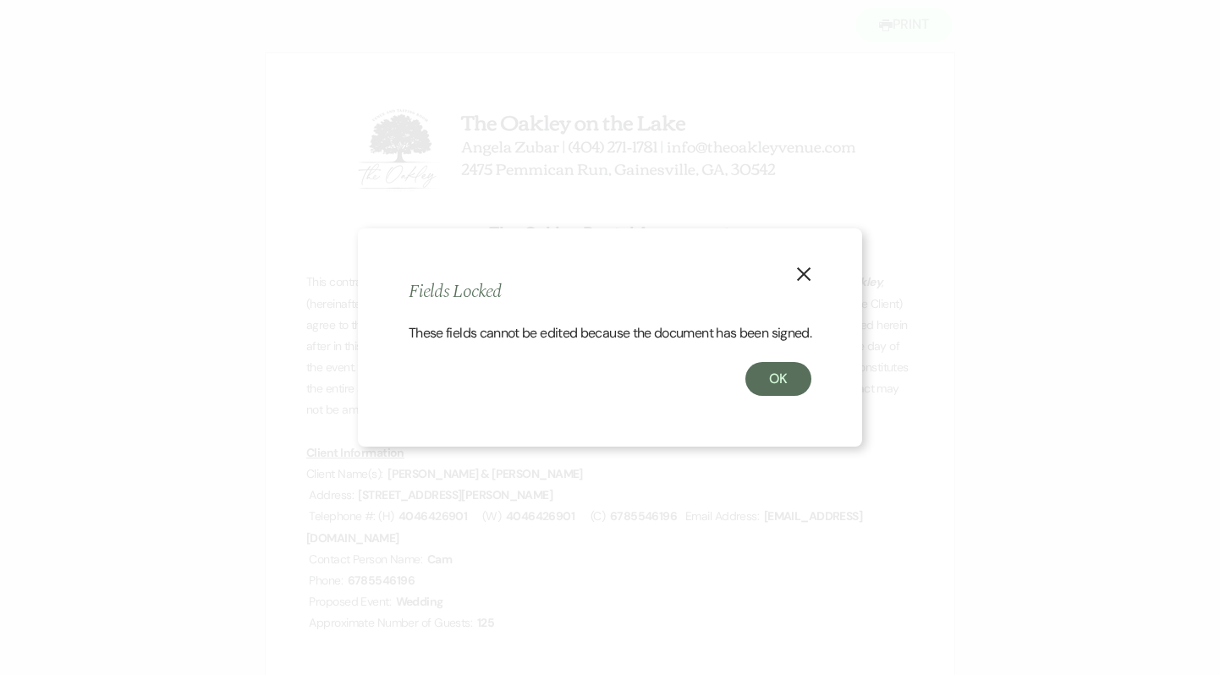
click at [811, 267] on icon "X" at bounding box center [803, 274] width 15 height 15
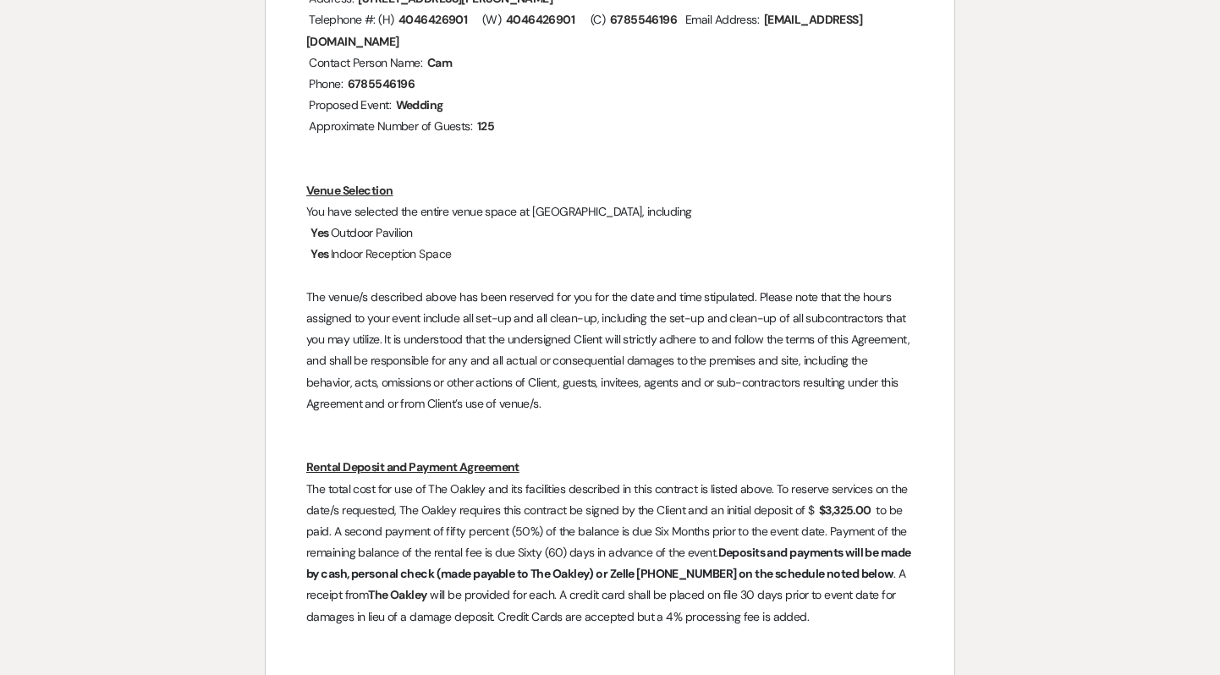
scroll to position [0, 0]
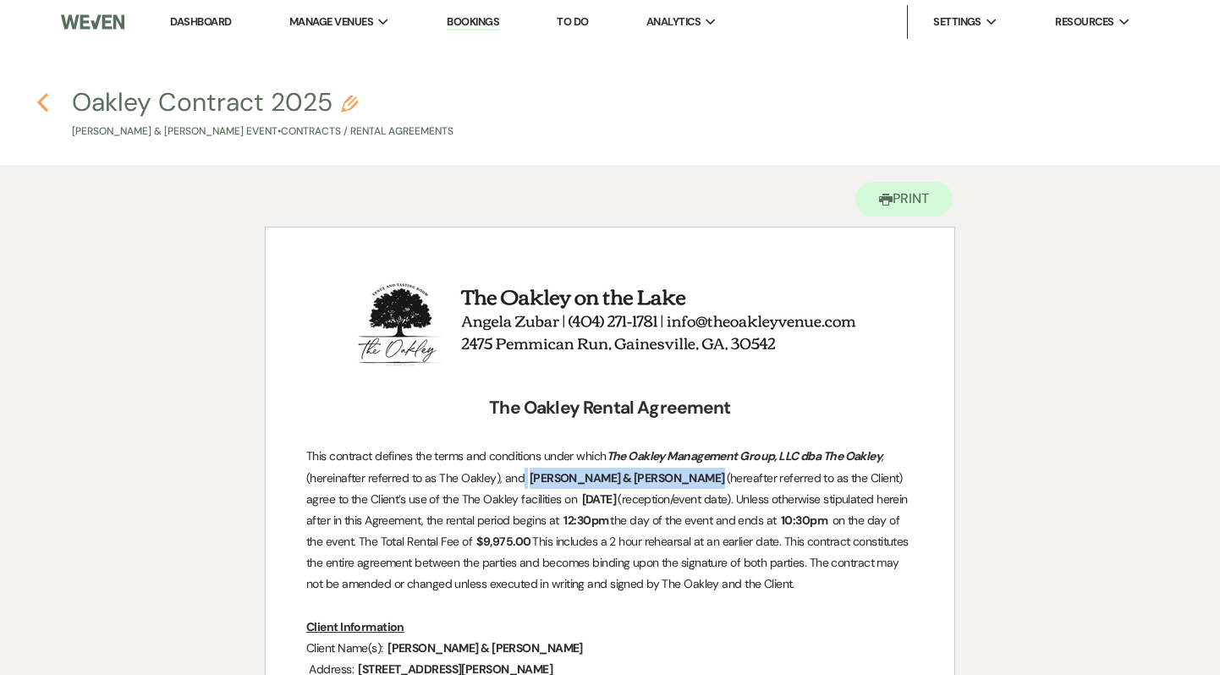
click at [44, 100] on icon "Previous" at bounding box center [42, 102] width 13 height 20
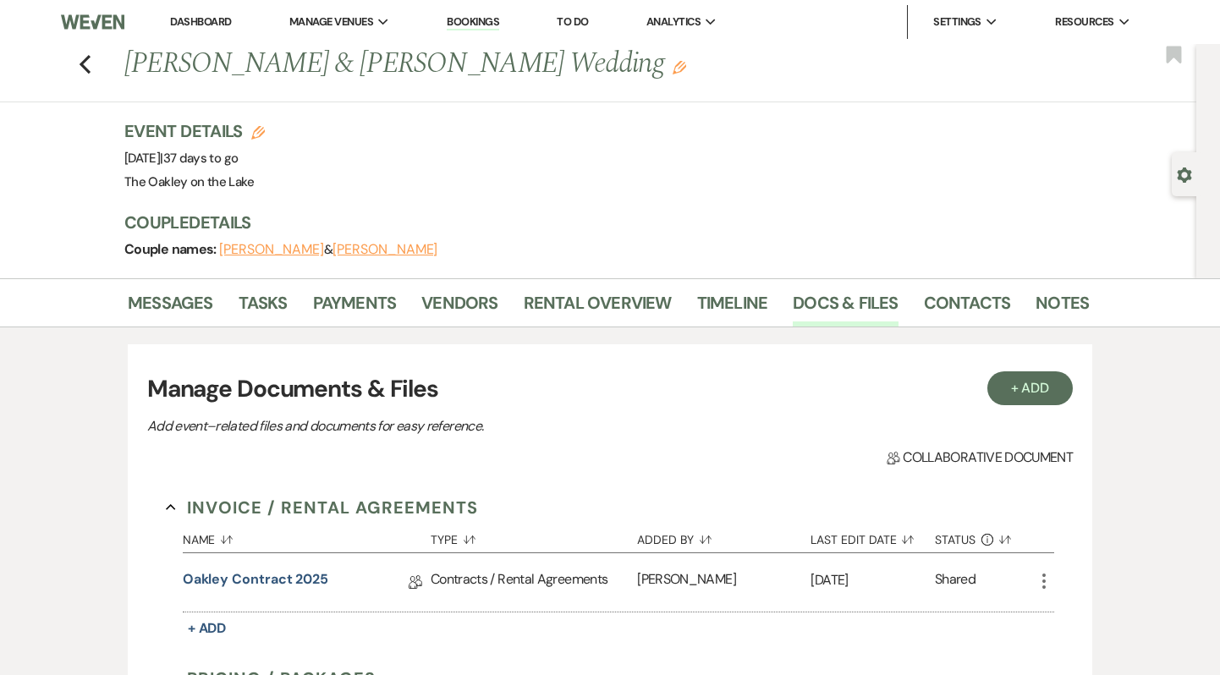
scroll to position [41, 0]
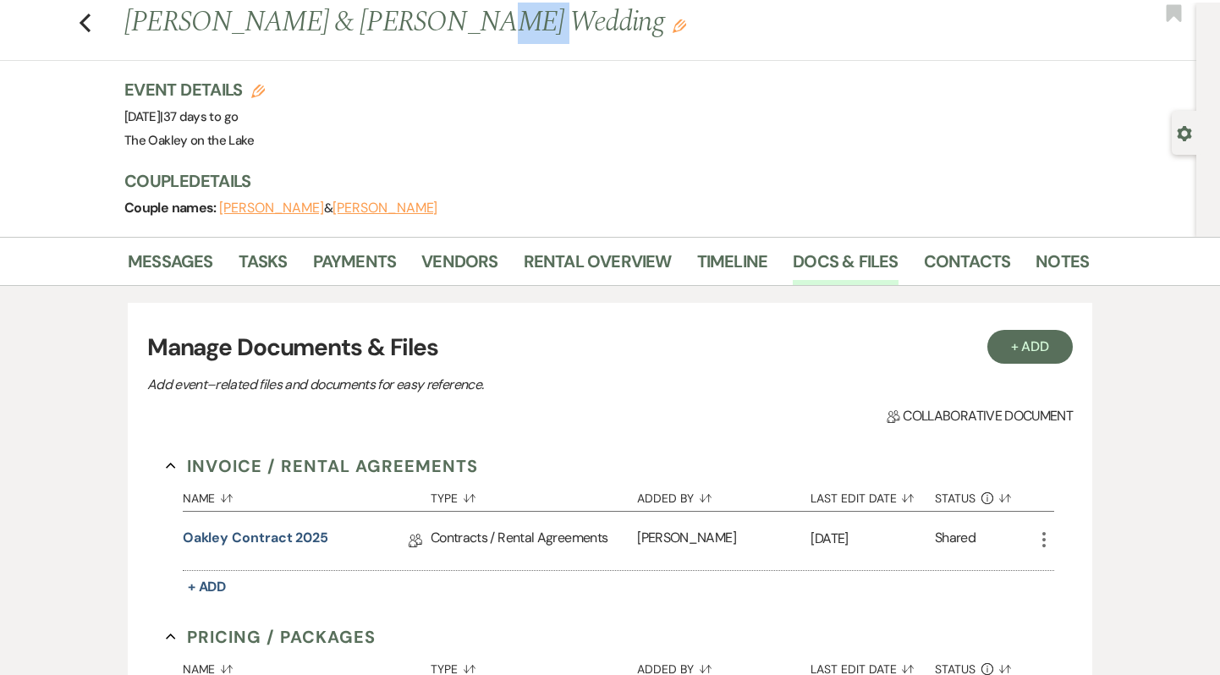
drag, startPoint x: 503, startPoint y: 25, endPoint x: 456, endPoint y: 25, distance: 46.5
click at [456, 25] on h1 "[PERSON_NAME] & [PERSON_NAME] Wedding Edit" at bounding box center [503, 23] width 758 height 41
drag, startPoint x: 614, startPoint y: 26, endPoint x: 129, endPoint y: 29, distance: 485.7
click at [129, 29] on h1 "[PERSON_NAME] & [PERSON_NAME] Wedding Edit" at bounding box center [503, 23] width 758 height 41
copy h1 "[PERSON_NAME] & [PERSON_NAME] Wedding"
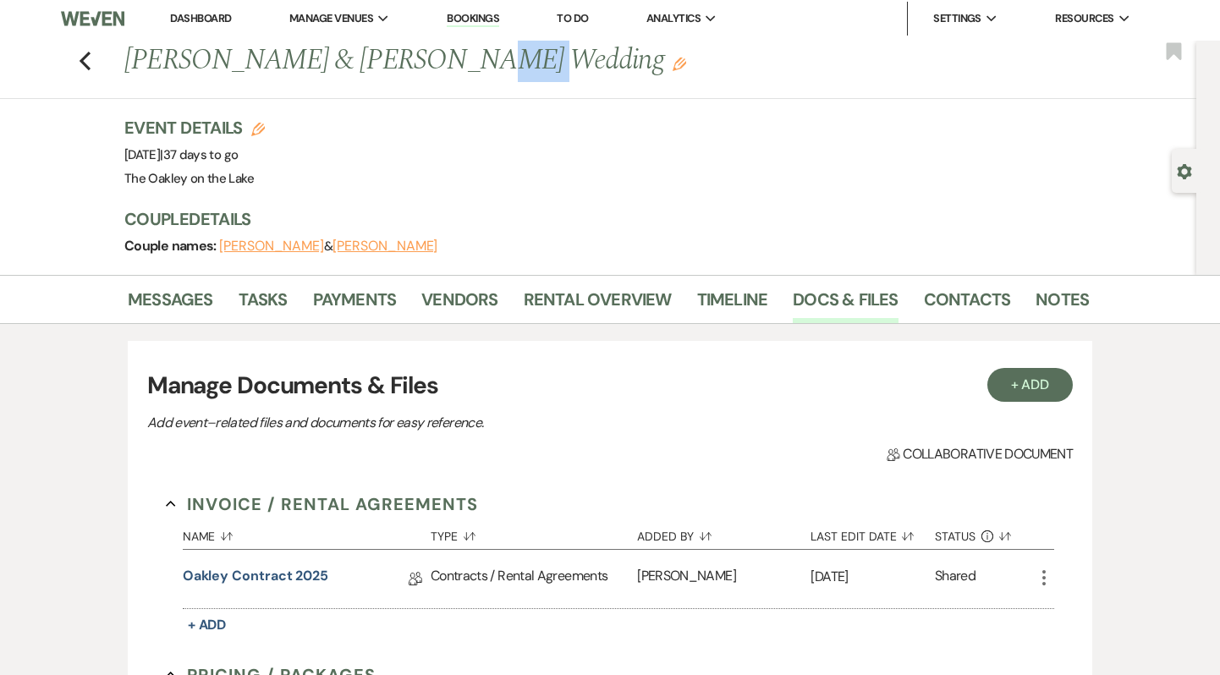
scroll to position [5, 0]
